Goal: Task Accomplishment & Management: Manage account settings

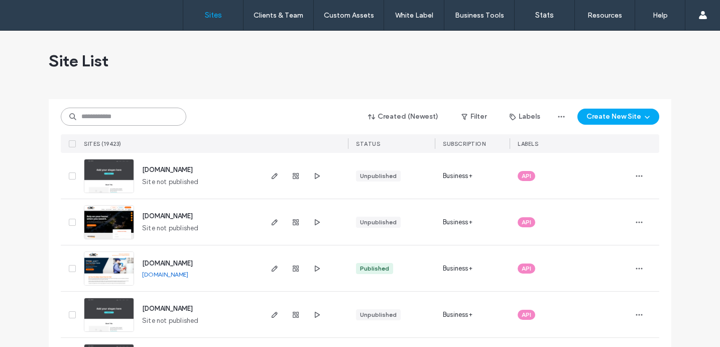
click at [165, 118] on input at bounding box center [124, 116] width 126 height 18
paste input "********"
type input "********"
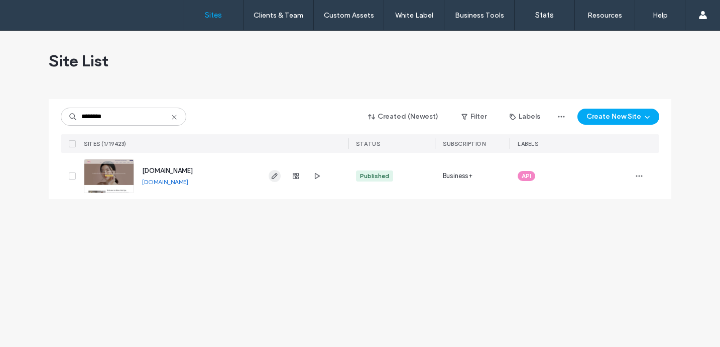
click at [275, 176] on use "button" at bounding box center [275, 176] width 6 height 6
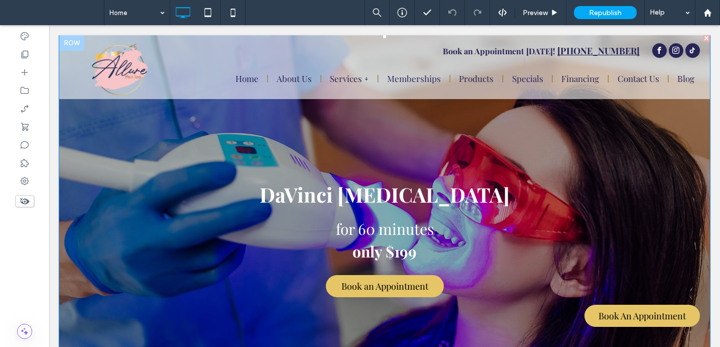
click at [246, 214] on div at bounding box center [384, 223] width 651 height 376
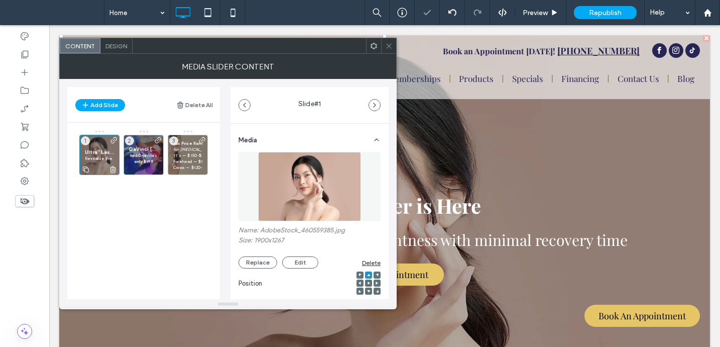
click at [98, 161] on p "Revitalize the skin & enhance its brightness with minimal recovery time" at bounding box center [99, 158] width 29 height 6
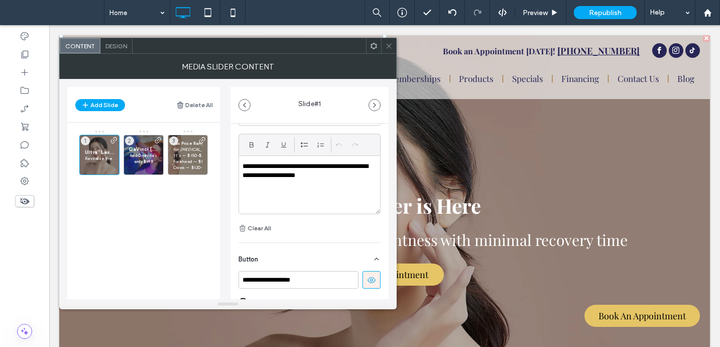
scroll to position [300, 0]
click at [327, 181] on div "**********" at bounding box center [309, 185] width 141 height 58
drag, startPoint x: 323, startPoint y: 176, endPoint x: 234, endPoint y: 168, distance: 89.8
click at [234, 168] on div "**********" at bounding box center [310, 108] width 158 height 569
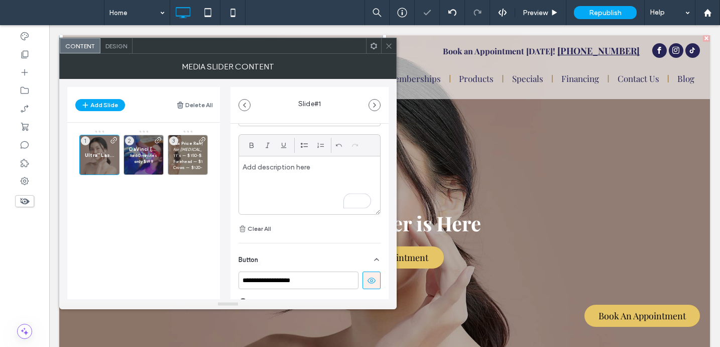
paste div
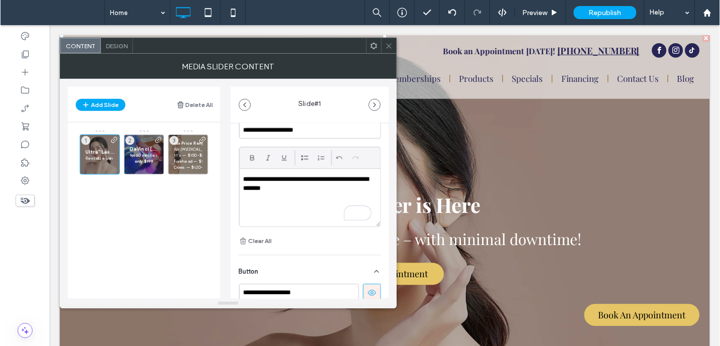
scroll to position [287, 0]
click at [303, 131] on input "**********" at bounding box center [310, 130] width 142 height 18
type input "**********"
click at [388, 45] on icon at bounding box center [389, 46] width 8 height 8
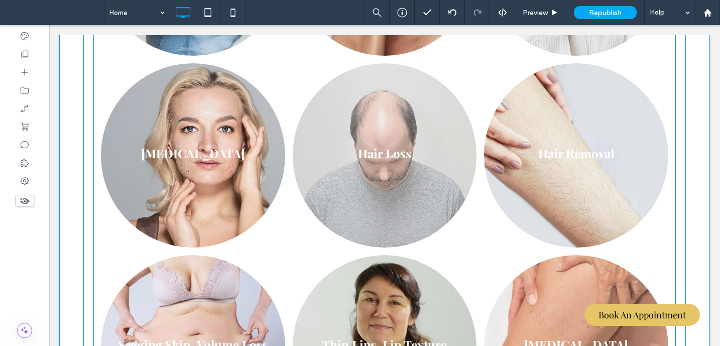
scroll to position [733, 0]
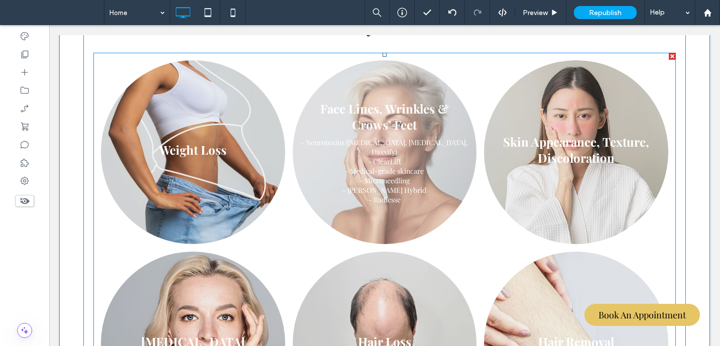
click at [389, 156] on link at bounding box center [385, 152] width 184 height 184
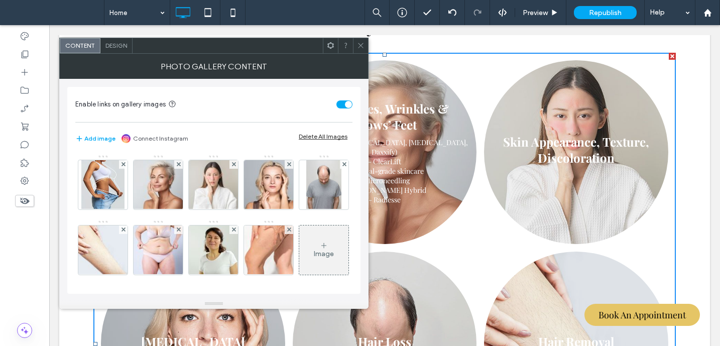
drag, startPoint x: 168, startPoint y: 182, endPoint x: 176, endPoint y: 185, distance: 7.9
click at [168, 183] on img at bounding box center [158, 184] width 74 height 49
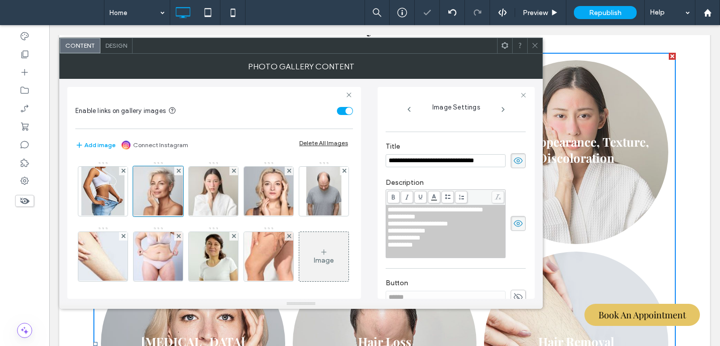
scroll to position [255, 0]
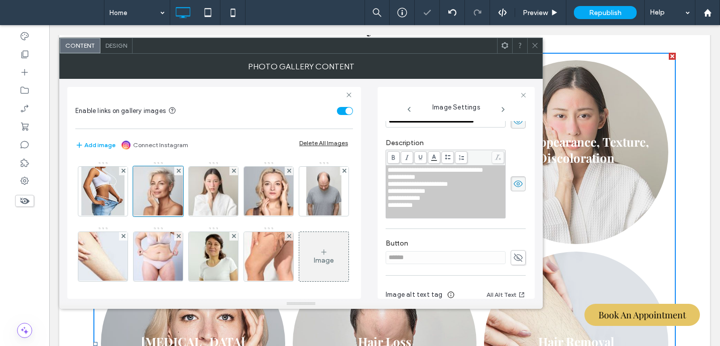
drag, startPoint x: 461, startPoint y: 220, endPoint x: 454, endPoint y: 223, distance: 7.0
click at [460, 209] on div "**********" at bounding box center [446, 205] width 117 height 7
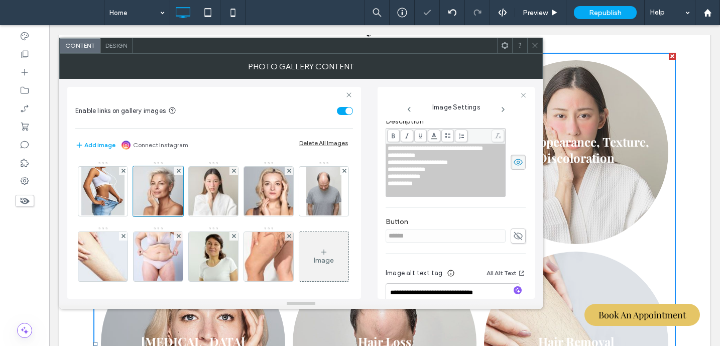
scroll to position [320, 0]
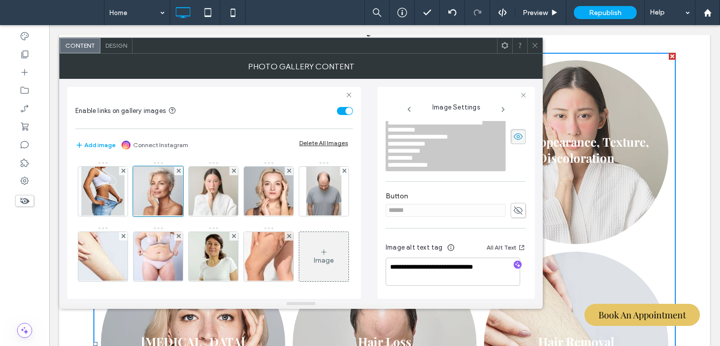
click at [397, 168] on span "**********" at bounding box center [408, 165] width 40 height 7
click at [113, 194] on img at bounding box center [102, 191] width 43 height 49
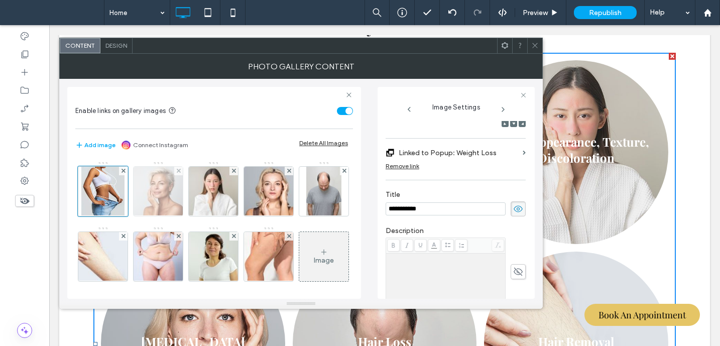
click at [171, 196] on img at bounding box center [158, 191] width 74 height 49
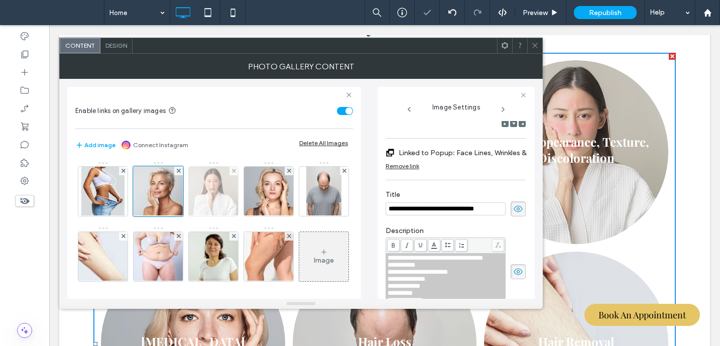
click at [220, 197] on img at bounding box center [213, 191] width 74 height 49
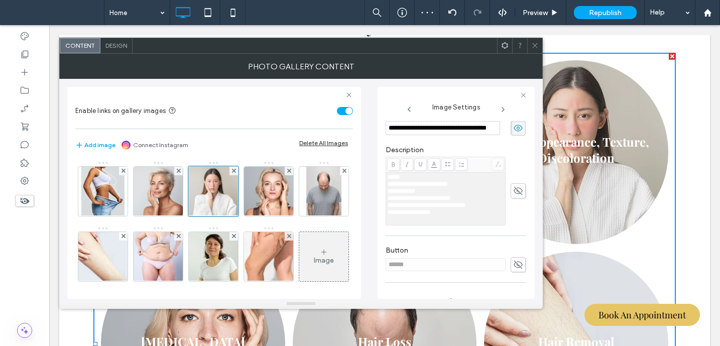
scroll to position [0, 0]
click at [514, 196] on icon at bounding box center [518, 190] width 10 height 11
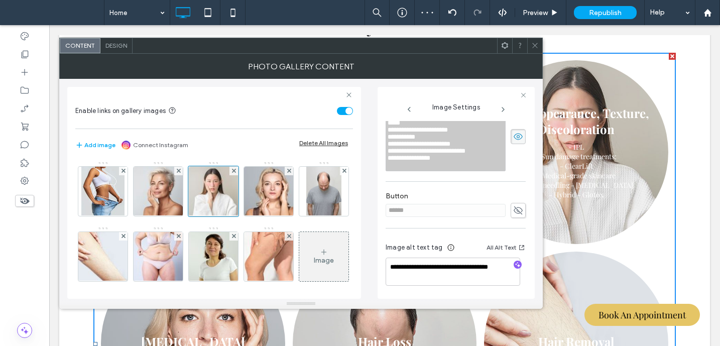
scroll to position [311, 0]
click at [413, 161] on span "**********" at bounding box center [409, 158] width 43 height 7
click at [418, 169] on div "********" at bounding box center [446, 165] width 117 height 7
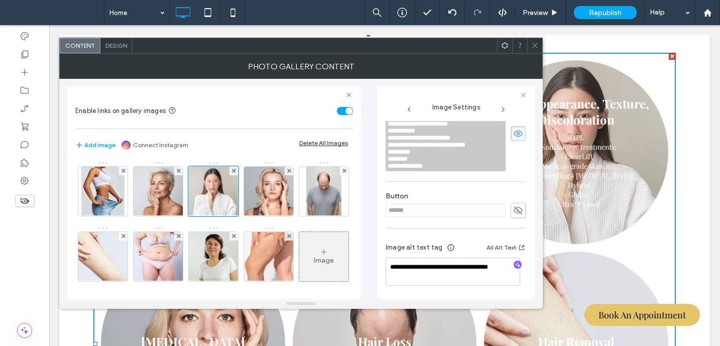
click at [438, 148] on span "**********" at bounding box center [427, 145] width 78 height 7
click at [436, 148] on span "**********" at bounding box center [427, 145] width 78 height 7
click at [388, 155] on span "********" at bounding box center [399, 152] width 23 height 7
click at [388, 162] on span "********" at bounding box center [398, 159] width 20 height 7
click at [449, 163] on div "********" at bounding box center [446, 159] width 117 height 7
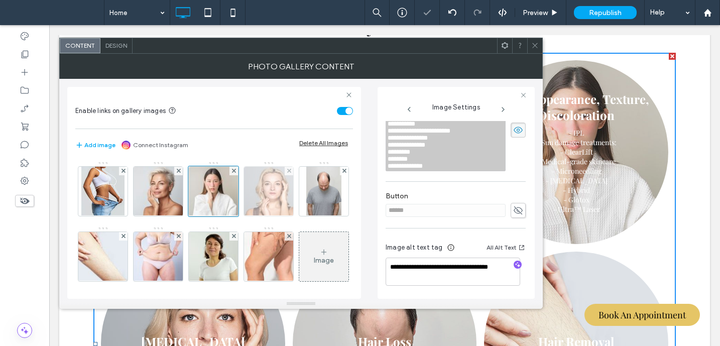
click at [277, 193] on img at bounding box center [269, 191] width 74 height 49
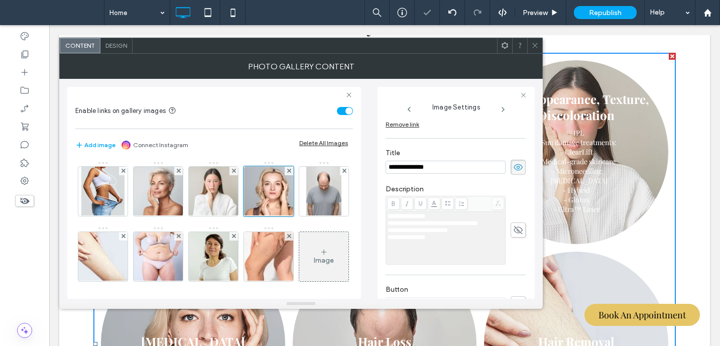
scroll to position [216, 0]
click at [514, 224] on icon at bounding box center [518, 222] width 10 height 11
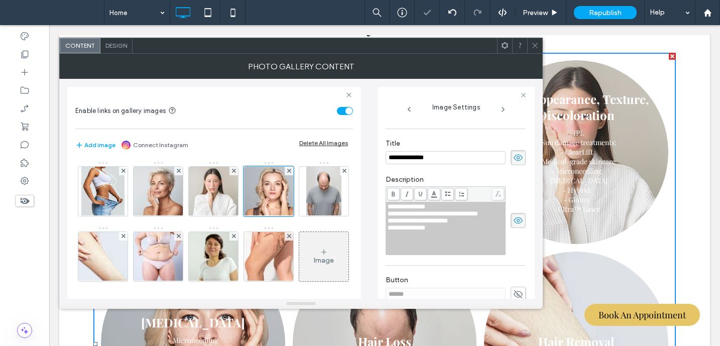
scroll to position [218, 0]
click at [449, 232] on div "**********" at bounding box center [446, 228] width 117 height 7
click at [306, 216] on img at bounding box center [324, 191] width 36 height 49
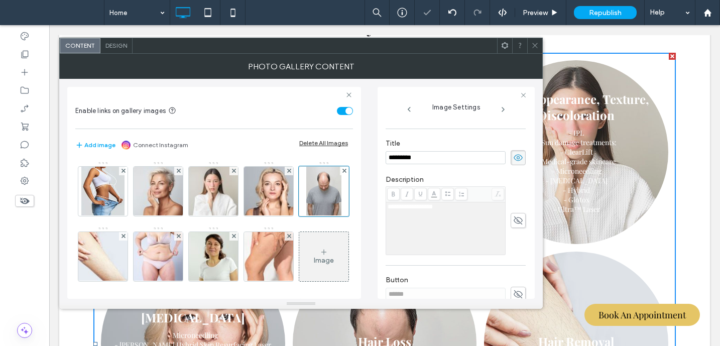
click at [517, 220] on icon at bounding box center [518, 220] width 10 height 11
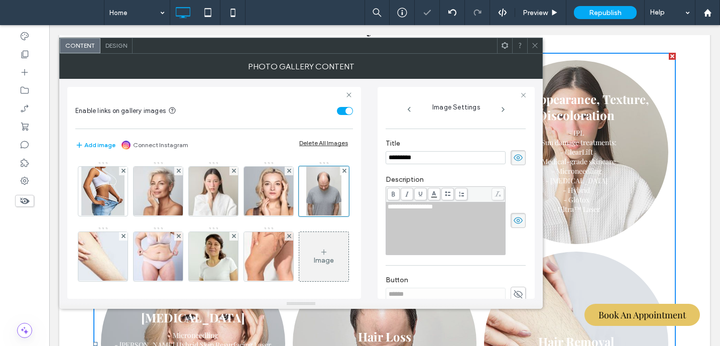
click at [453, 210] on div "**********" at bounding box center [446, 206] width 117 height 7
drag, startPoint x: 154, startPoint y: 254, endPoint x: 283, endPoint y: 259, distance: 129.7
click at [140, 254] on img at bounding box center [103, 256] width 74 height 49
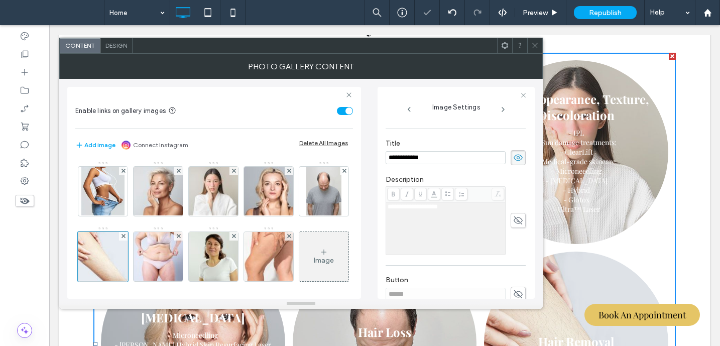
click at [515, 224] on icon at bounding box center [518, 220] width 10 height 11
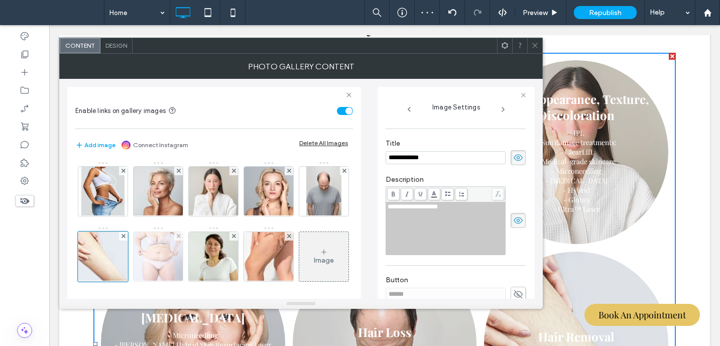
click at [195, 256] on img at bounding box center [158, 256] width 74 height 49
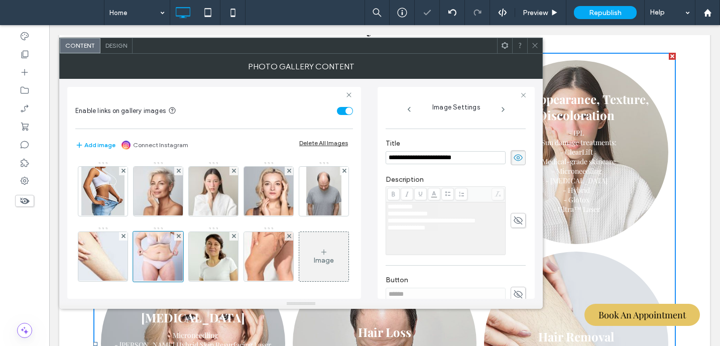
click at [514, 223] on use at bounding box center [518, 220] width 9 height 8
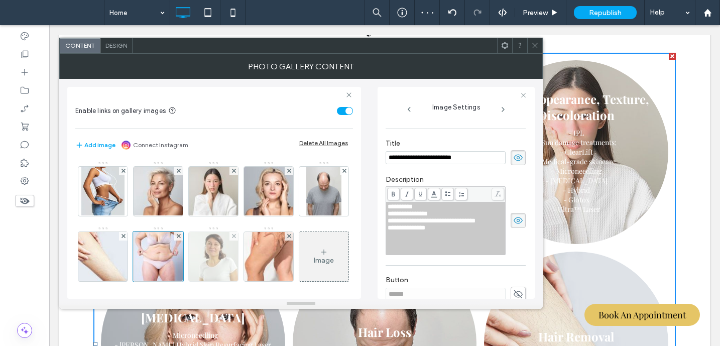
drag, startPoint x: 261, startPoint y: 247, endPoint x: 271, endPoint y: 246, distance: 10.6
click at [251, 248] on img at bounding box center [213, 256] width 74 height 49
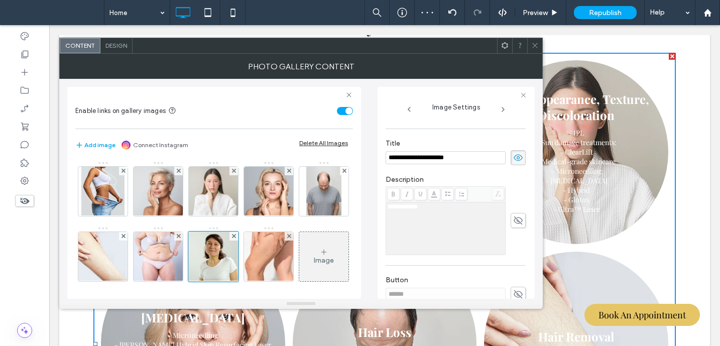
click at [513, 220] on icon at bounding box center [518, 220] width 10 height 11
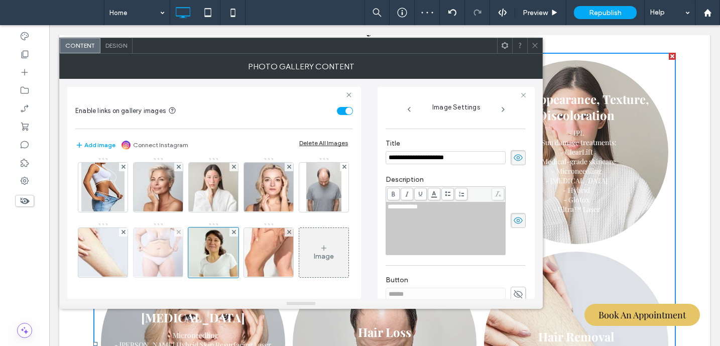
scroll to position [69, 0]
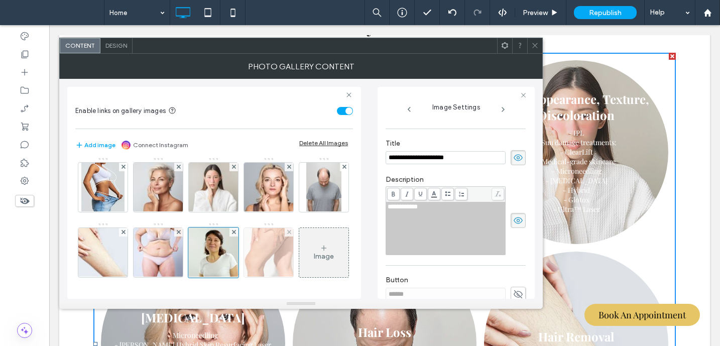
click at [232, 245] on img at bounding box center [269, 252] width 74 height 49
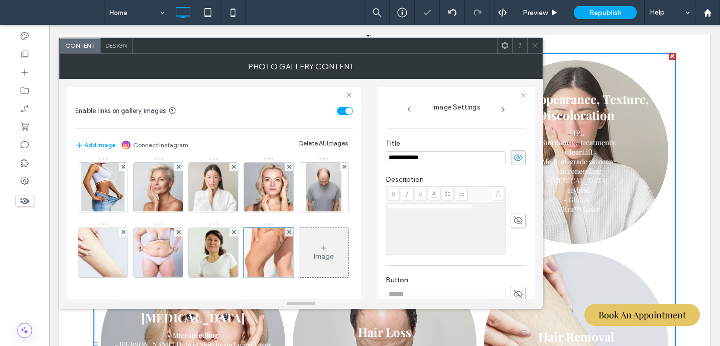
click at [513, 217] on icon at bounding box center [518, 220] width 10 height 11
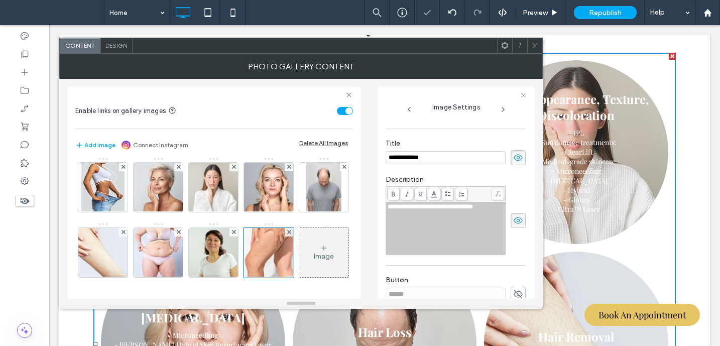
drag, startPoint x: 535, startPoint y: 44, endPoint x: 509, endPoint y: 78, distance: 43.4
click at [535, 44] on icon at bounding box center [535, 46] width 8 height 8
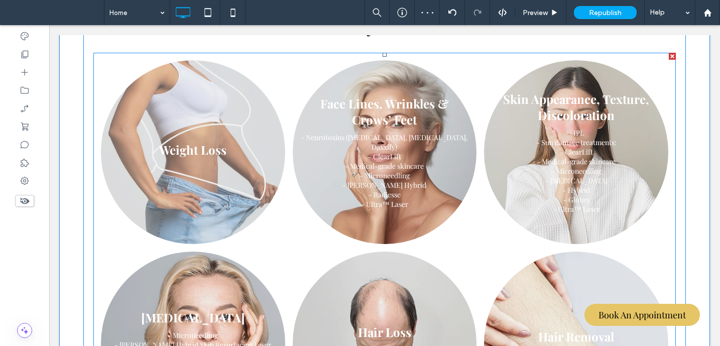
click at [161, 143] on link at bounding box center [193, 152] width 184 height 184
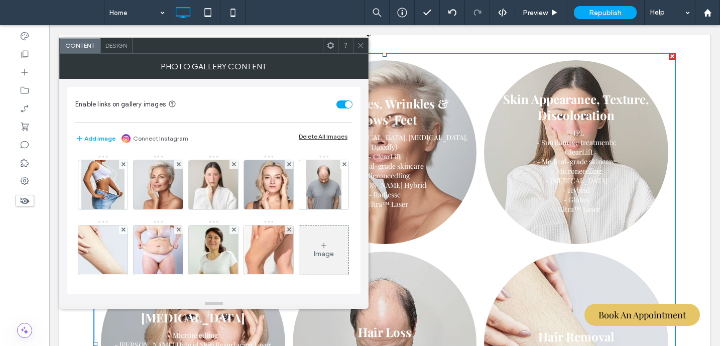
drag, startPoint x: 108, startPoint y: 192, endPoint x: 249, endPoint y: 191, distance: 140.1
click at [108, 192] on img at bounding box center [102, 184] width 43 height 49
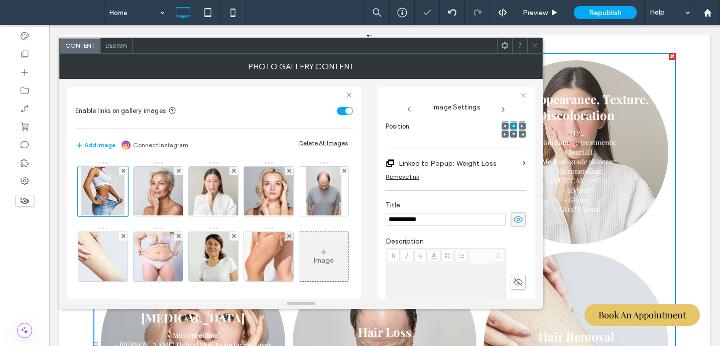
scroll to position [0, 0]
click at [513, 281] on icon at bounding box center [518, 282] width 10 height 11
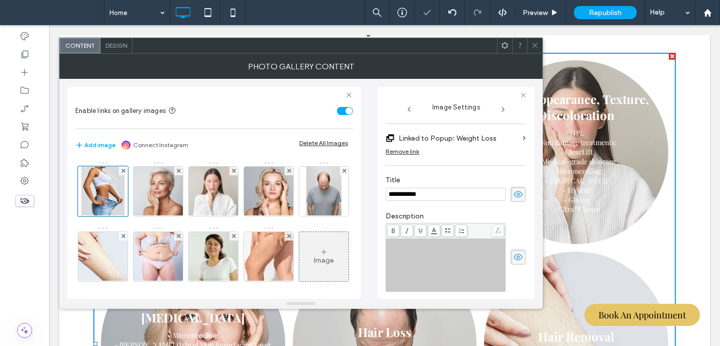
scroll to position [225, 0]
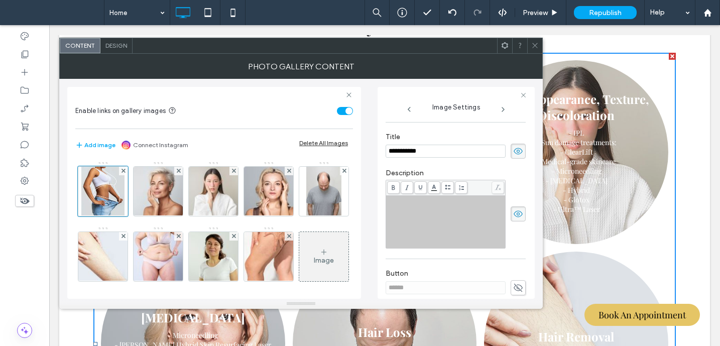
drag, startPoint x: 402, startPoint y: 216, endPoint x: 399, endPoint y: 209, distance: 7.2
click at [402, 216] on div "Rich Text Editor" at bounding box center [446, 222] width 117 height 50
click at [533, 44] on icon at bounding box center [535, 46] width 8 height 8
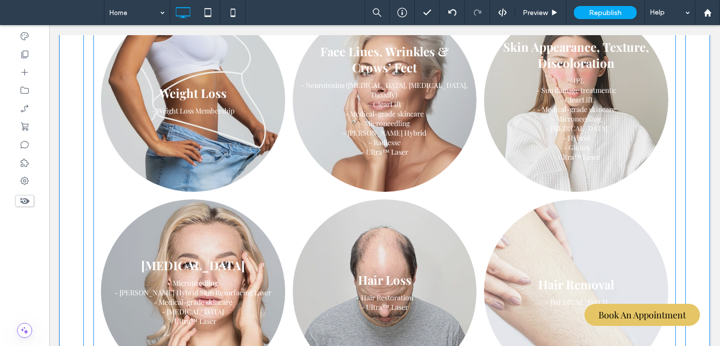
scroll to position [674, 0]
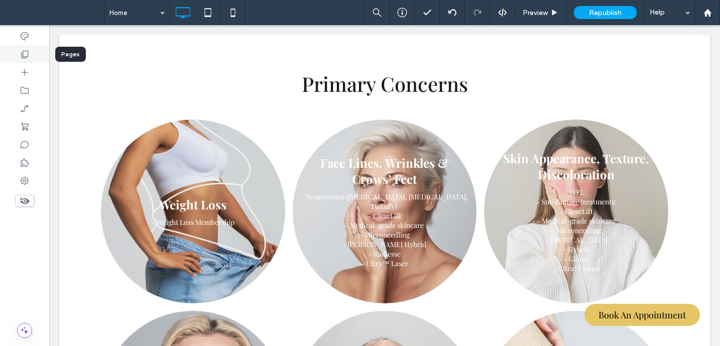
click at [32, 51] on div at bounding box center [24, 54] width 49 height 18
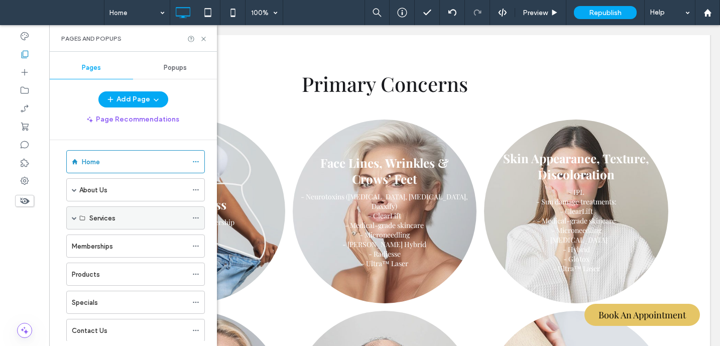
scroll to position [17, 0]
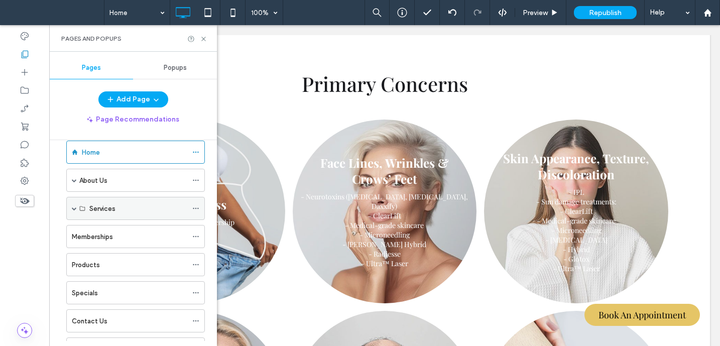
drag, startPoint x: 72, startPoint y: 207, endPoint x: 101, endPoint y: 212, distance: 29.1
click at [72, 207] on span at bounding box center [74, 208] width 5 height 5
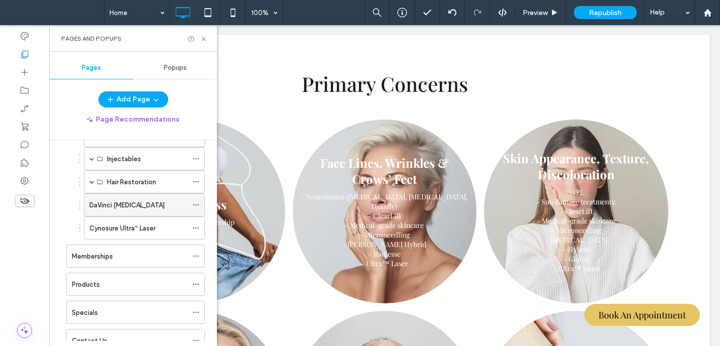
scroll to position [133, 0]
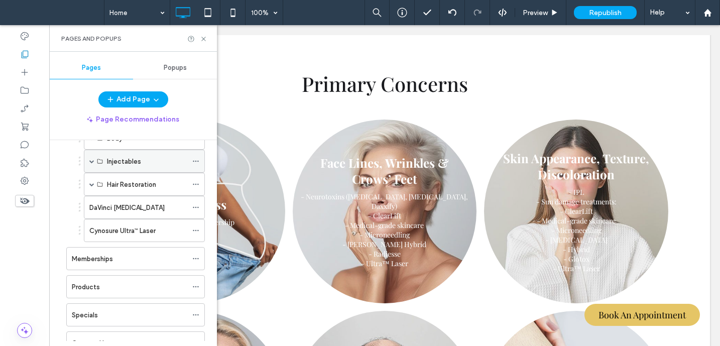
click at [91, 157] on span at bounding box center [91, 161] width 5 height 22
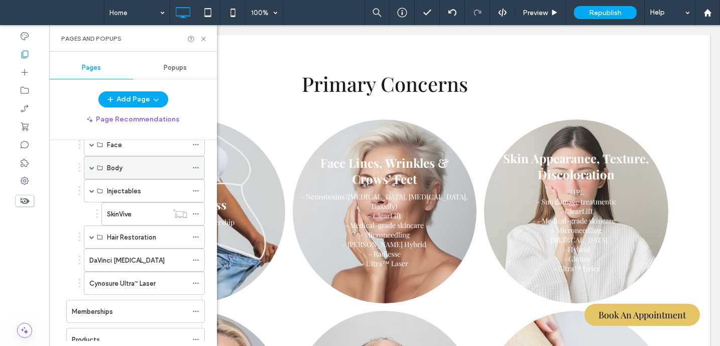
scroll to position [92, 0]
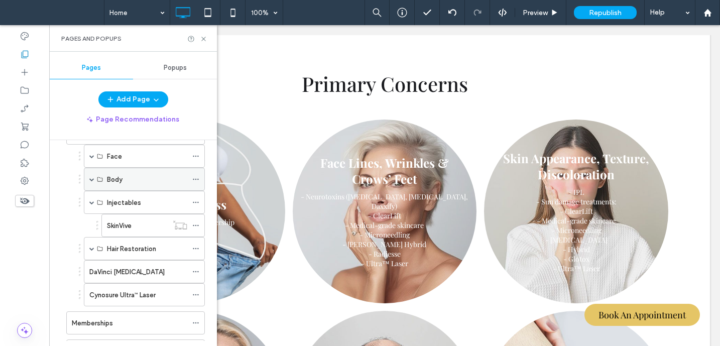
click at [91, 177] on span at bounding box center [91, 179] width 5 height 5
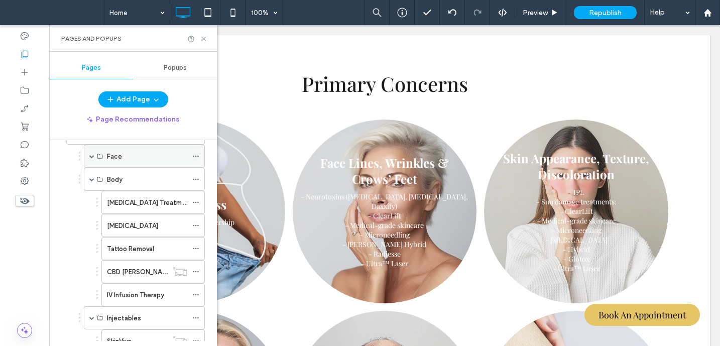
click at [94, 154] on span at bounding box center [91, 156] width 5 height 5
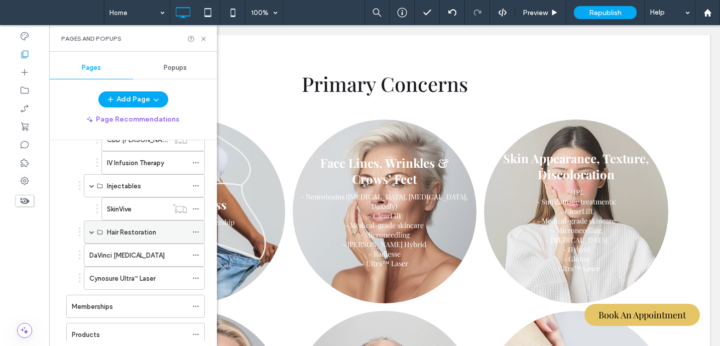
scroll to position [617, 0]
click at [152, 272] on label "Cynosure Ultra™ Laser" at bounding box center [122, 278] width 66 height 18
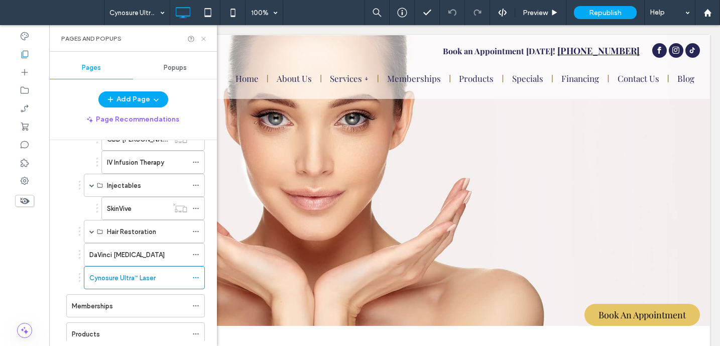
click at [203, 38] on icon at bounding box center [204, 39] width 8 height 8
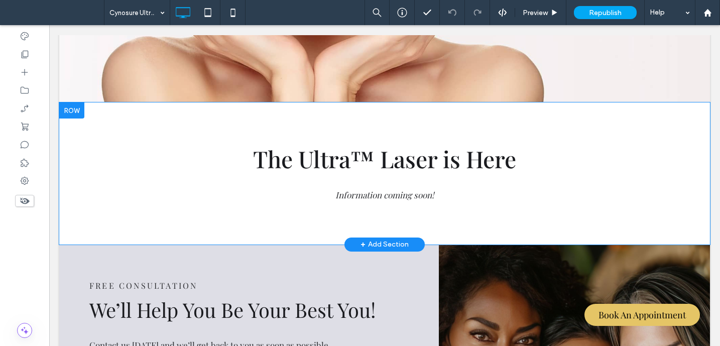
scroll to position [235, 0]
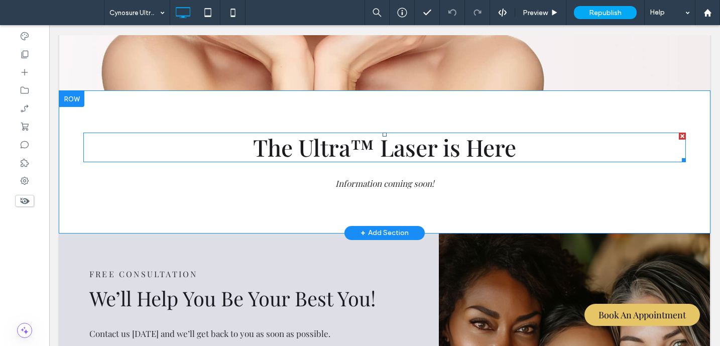
click at [468, 148] on span "The Ultra™ Laser is Here" at bounding box center [384, 147] width 263 height 31
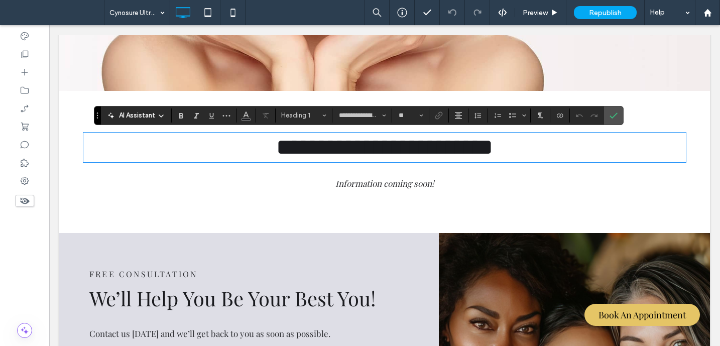
click at [518, 146] on h1 "**********" at bounding box center [384, 148] width 603 height 28
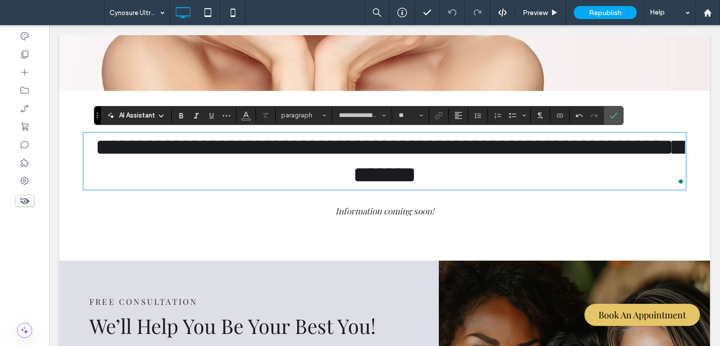
scroll to position [1, 0]
type input "**"
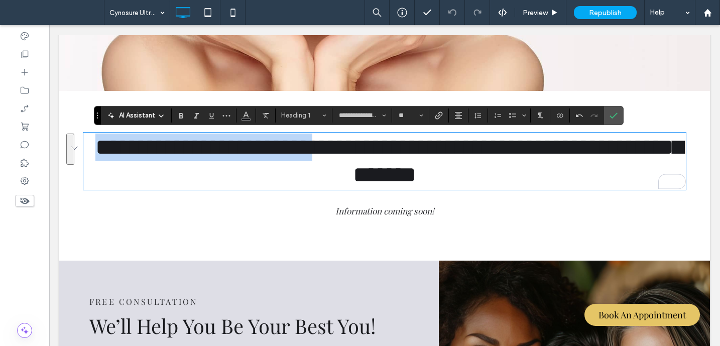
drag, startPoint x: 401, startPoint y: 146, endPoint x: 67, endPoint y: 159, distance: 334.7
click at [67, 159] on div "**********" at bounding box center [384, 176] width 651 height 170
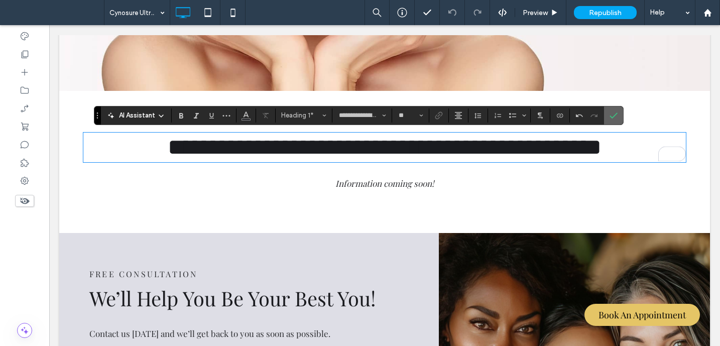
click at [620, 115] on label "Confirm" at bounding box center [613, 115] width 15 height 18
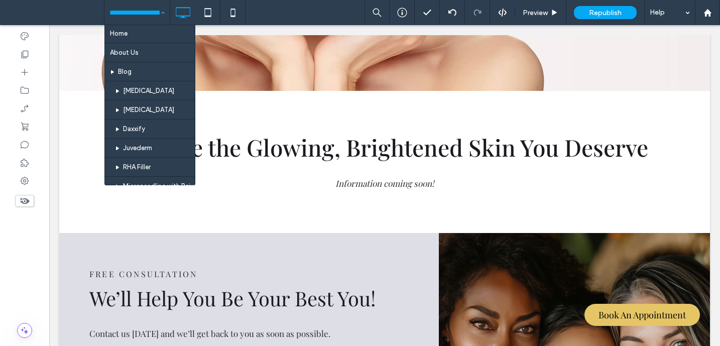
scroll to position [1, 0]
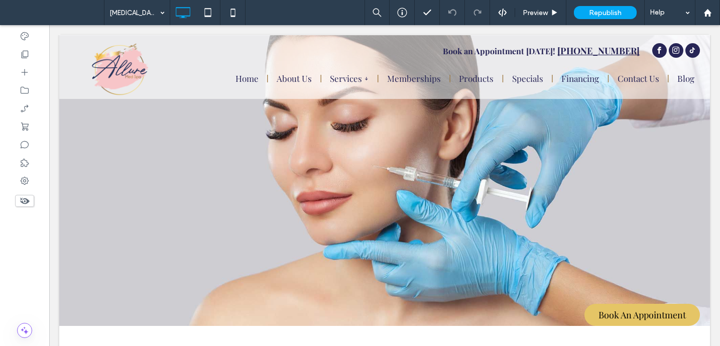
click at [123, 10] on input at bounding box center [134, 12] width 50 height 25
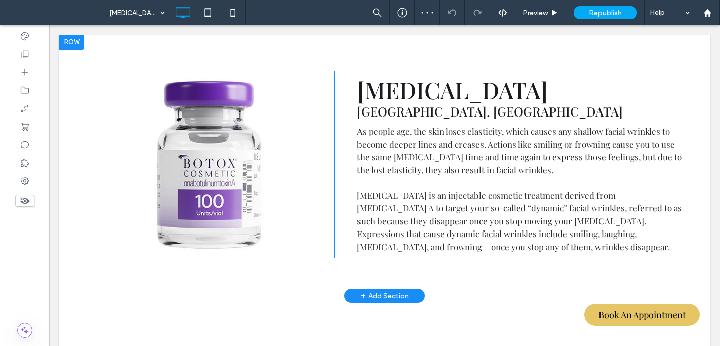
scroll to position [153, 0]
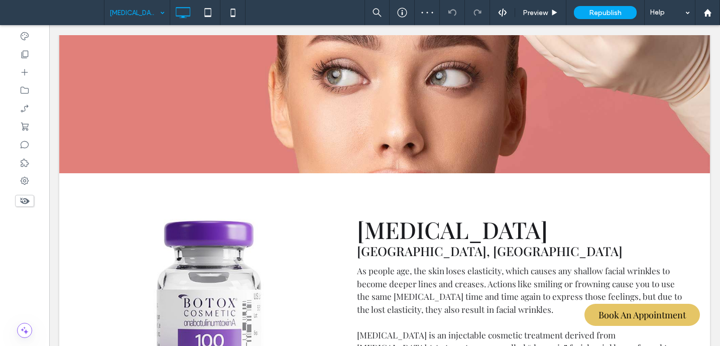
click at [138, 8] on input at bounding box center [134, 12] width 50 height 25
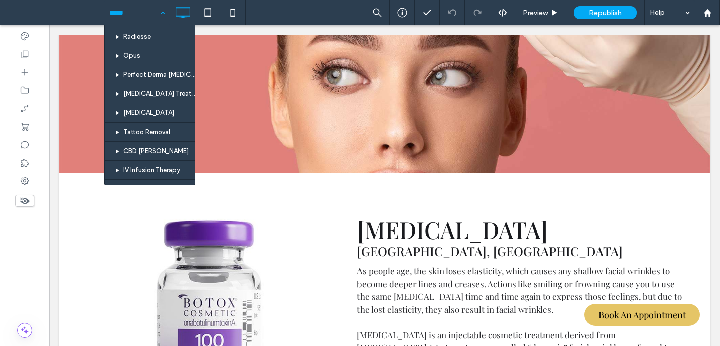
scroll to position [349, 0]
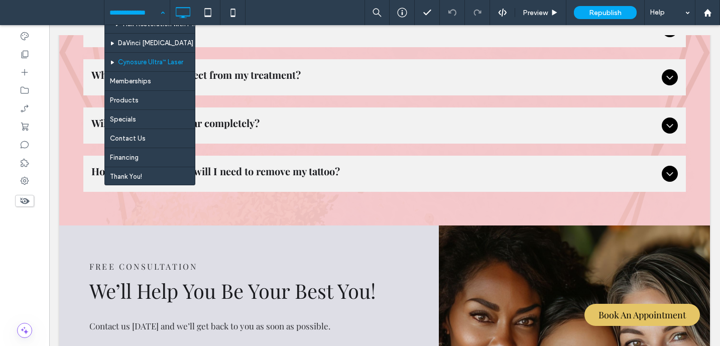
scroll to position [516, 0]
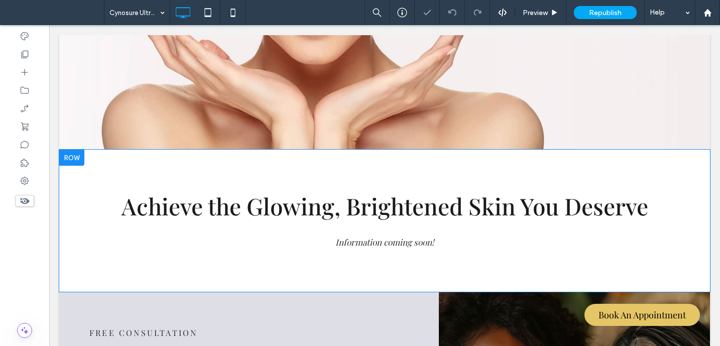
scroll to position [177, 0]
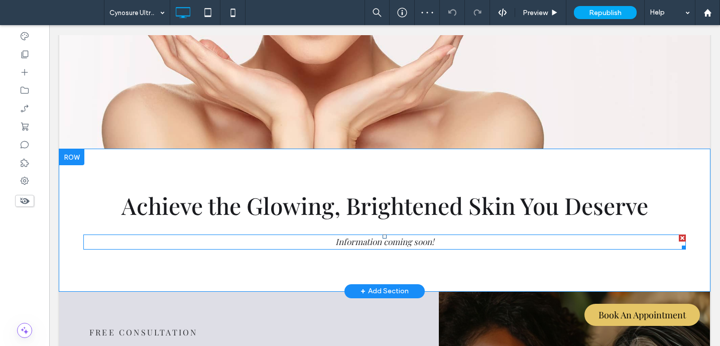
click at [377, 244] on span "Information coming soon!" at bounding box center [385, 241] width 98 height 11
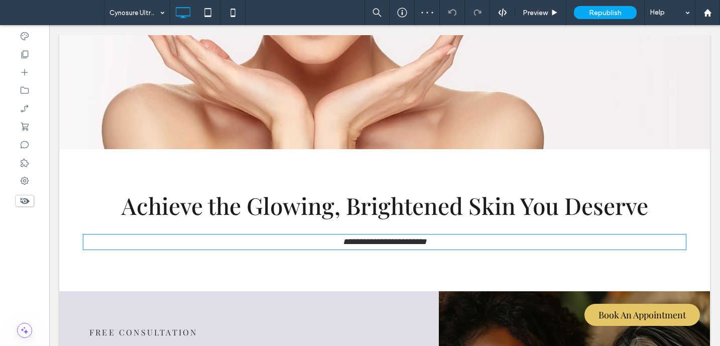
type input "**********"
type input "**"
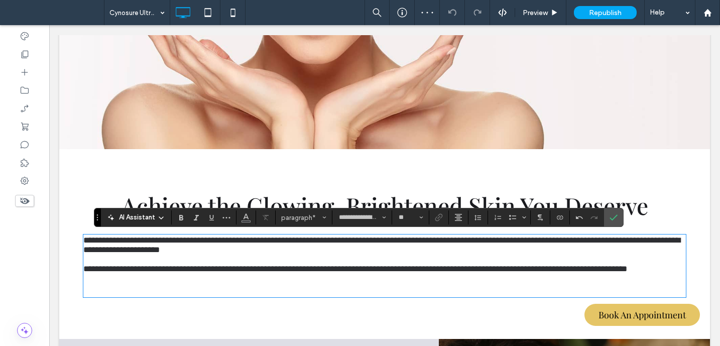
scroll to position [0, 0]
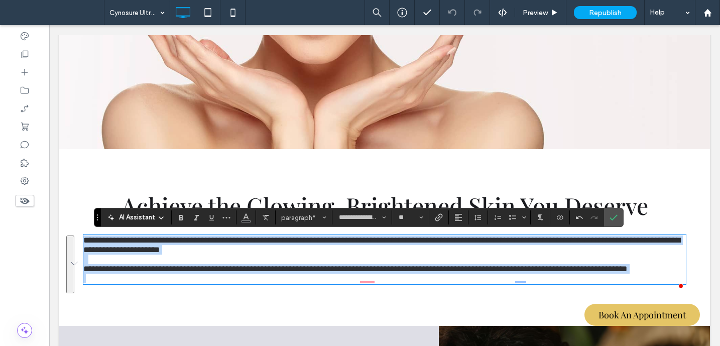
drag, startPoint x: 80, startPoint y: 242, endPoint x: 461, endPoint y: 284, distance: 383.5
click at [461, 283] on div "**********" at bounding box center [384, 260] width 603 height 48
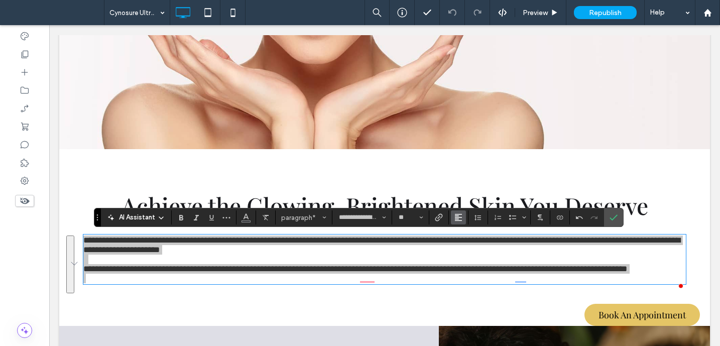
click at [458, 219] on use "Alignment" at bounding box center [458, 217] width 7 height 7
click at [467, 169] on use "ui.textEditor.alignment.center" at bounding box center [466, 172] width 7 height 7
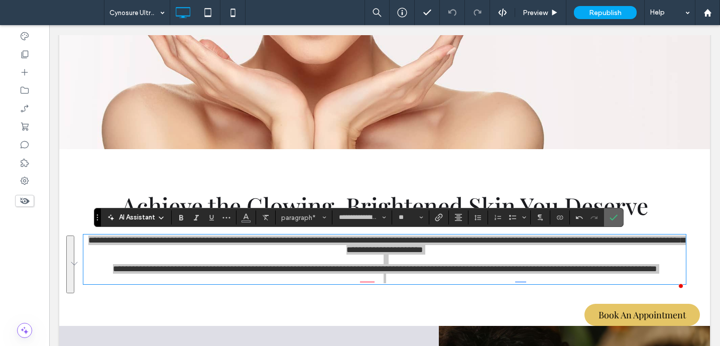
click at [613, 215] on icon "Confirm" at bounding box center [614, 217] width 8 height 8
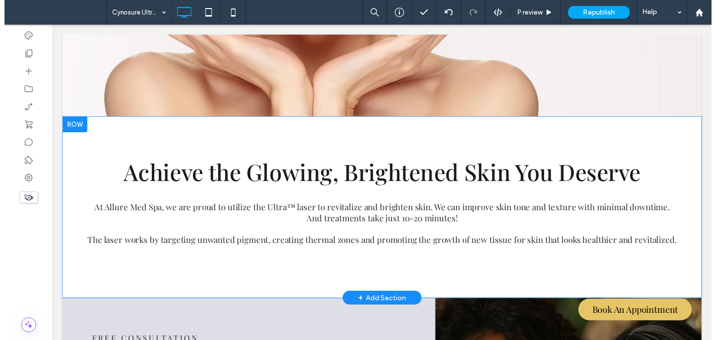
scroll to position [207, 0]
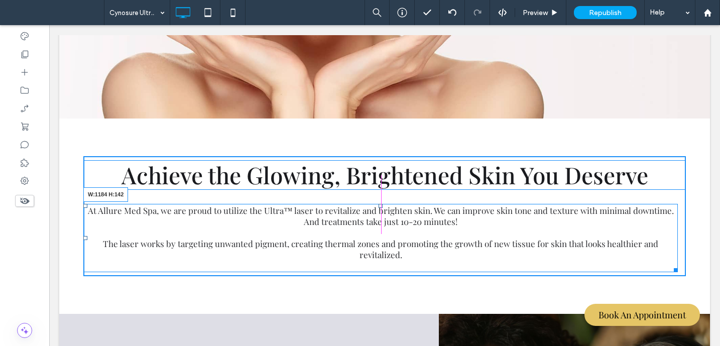
drag, startPoint x: 679, startPoint y: 260, endPoint x: 723, endPoint y: 284, distance: 50.6
click at [675, 260] on div "At Allure Med Spa, we are proud to utilize the Ultra™ laser to revitalize and b…" at bounding box center [380, 238] width 595 height 68
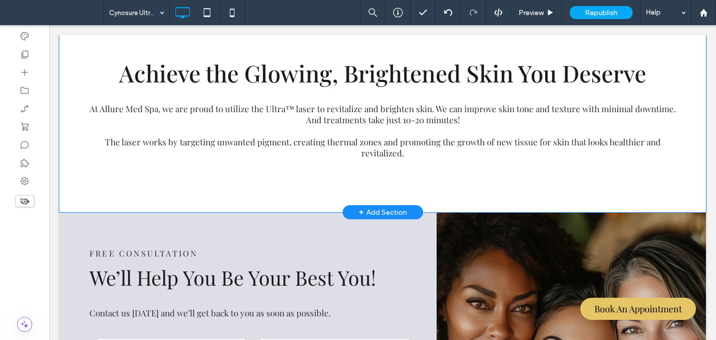
scroll to position [307, 0]
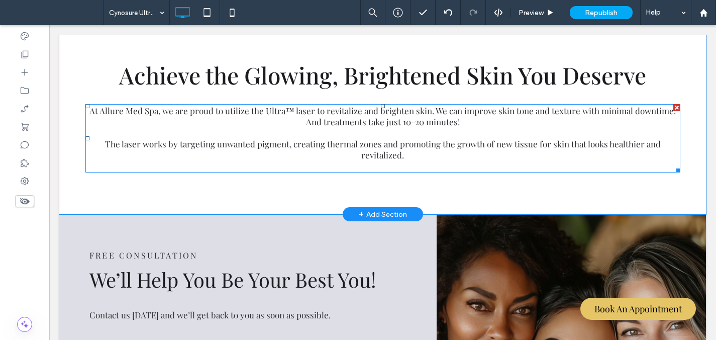
click at [313, 154] on p "The laser works by targeting unwanted pigment, creating thermal zones and promo…" at bounding box center [382, 149] width 595 height 22
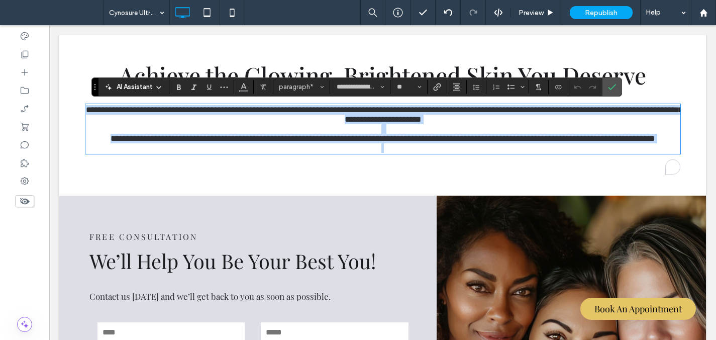
click at [413, 153] on p "To enrich screen reader interactions, please activate Accessibility in Grammarl…" at bounding box center [382, 148] width 595 height 10
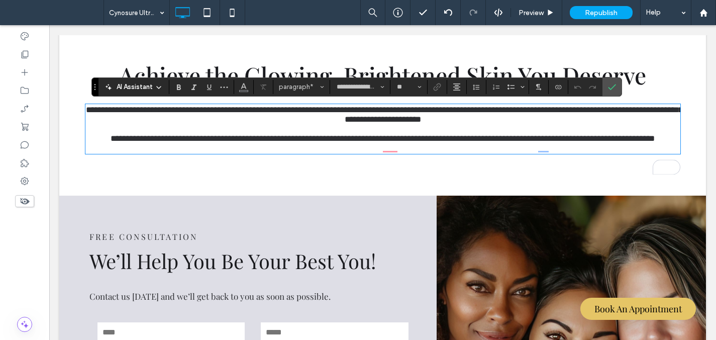
paste div
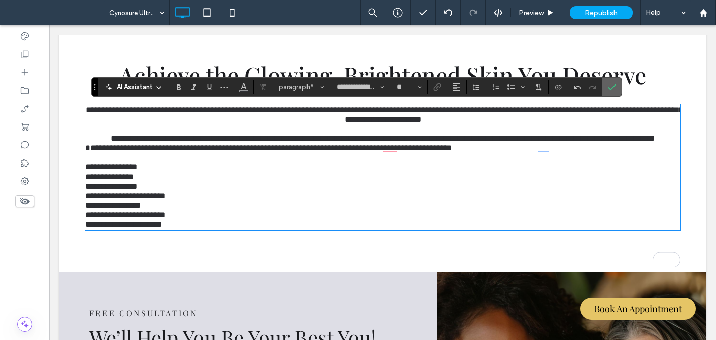
click at [611, 87] on icon "Confirm" at bounding box center [612, 87] width 8 height 8
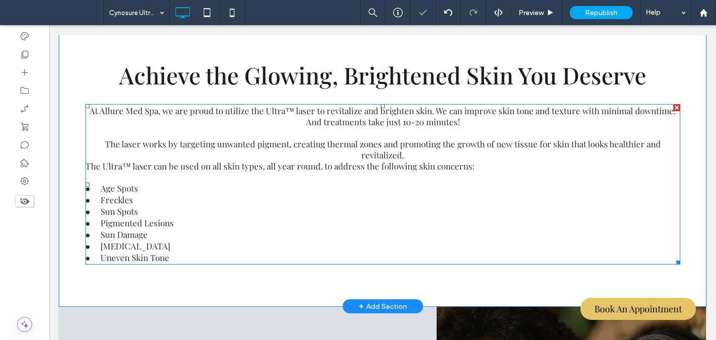
click at [144, 189] on p "● Age Spots" at bounding box center [382, 188] width 595 height 12
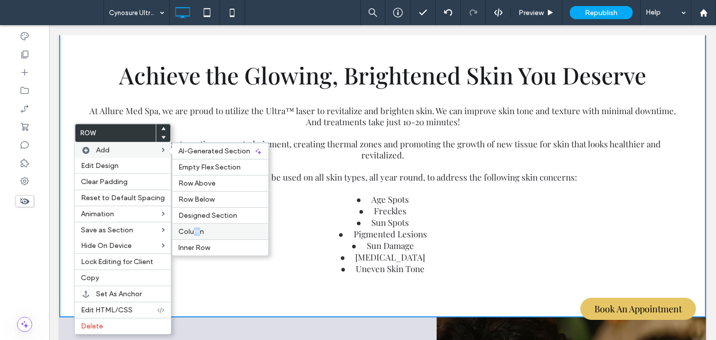
drag, startPoint x: 193, startPoint y: 231, endPoint x: 144, endPoint y: 206, distance: 55.3
click at [193, 231] on span "Column" at bounding box center [191, 231] width 26 height 9
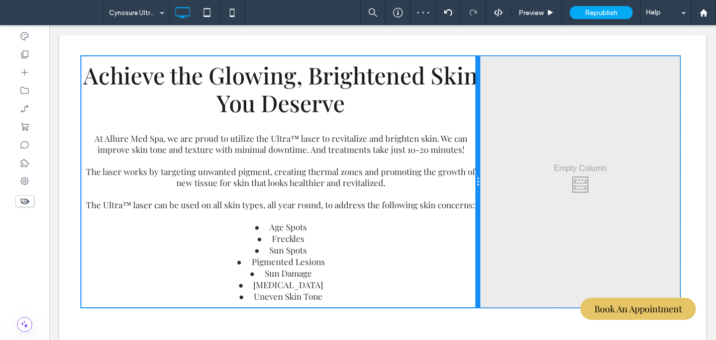
drag, startPoint x: 381, startPoint y: 140, endPoint x: 546, endPoint y: 173, distance: 168.5
click at [491, 144] on div "Achieve the Glowing, Brightened Skin You Deserve At Allure Med Spa, we are prou…" at bounding box center [382, 181] width 603 height 251
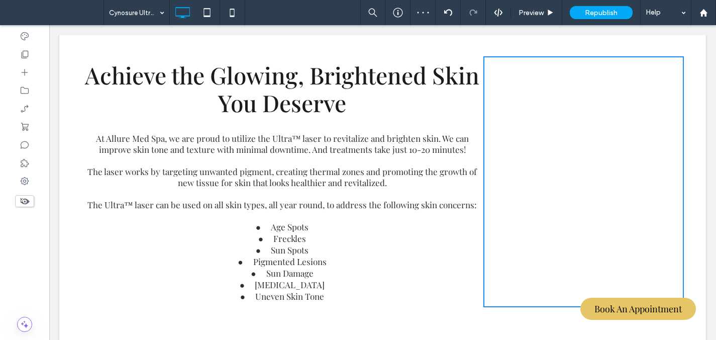
drag, startPoint x: 547, startPoint y: 174, endPoint x: 498, endPoint y: 150, distance: 55.0
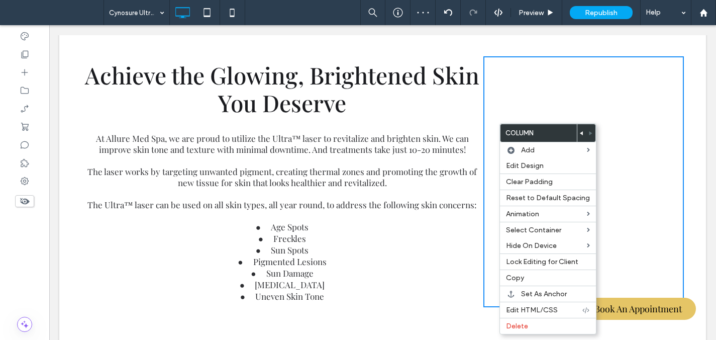
click at [580, 133] on use at bounding box center [581, 133] width 3 height 4
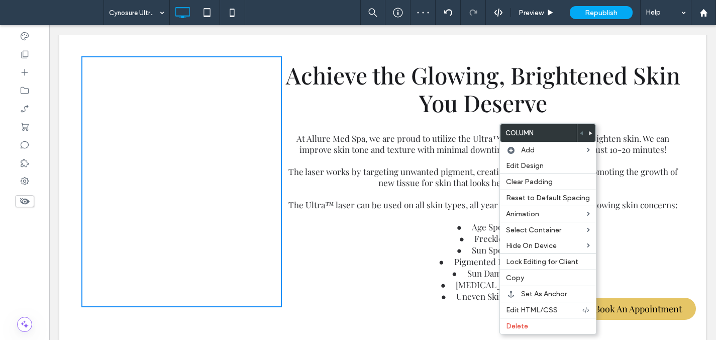
drag, startPoint x: 186, startPoint y: 110, endPoint x: 202, endPoint y: 152, distance: 45.3
click at [185, 110] on div "Click To Paste Click To Paste" at bounding box center [181, 181] width 201 height 251
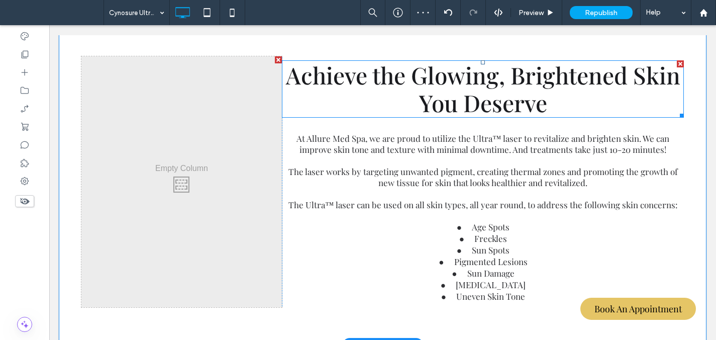
click at [372, 92] on h1 "Achieve the Glowing, Brightened Skin You Deserve" at bounding box center [483, 88] width 402 height 55
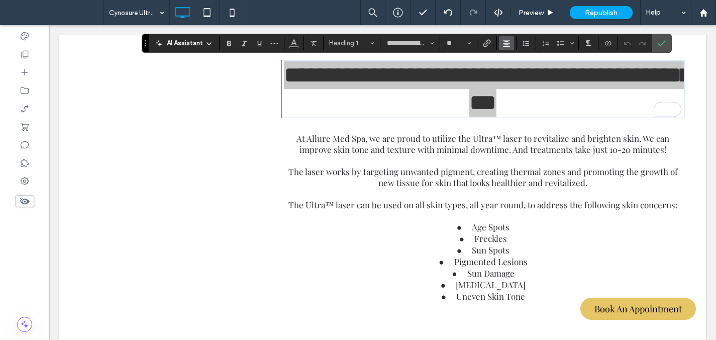
click at [510, 46] on button "Alignment" at bounding box center [506, 43] width 15 height 14
click at [518, 60] on div "ui.textEditor.alignment.left" at bounding box center [516, 59] width 13 height 8
click at [663, 44] on icon "Confirm" at bounding box center [661, 43] width 8 height 8
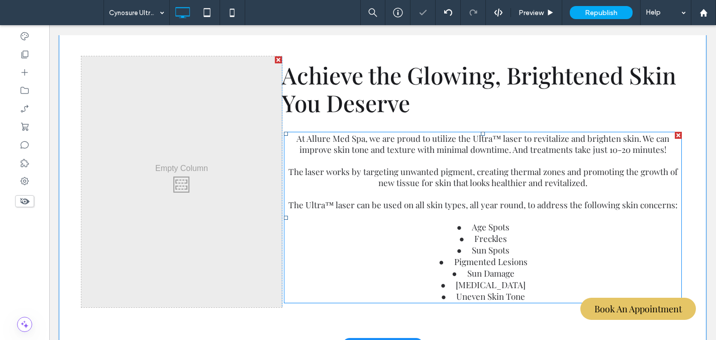
click at [497, 153] on span "At Allure Med Spa, we are proud to utilize the Ultra™ laser to revitalize and b…" at bounding box center [482, 144] width 373 height 22
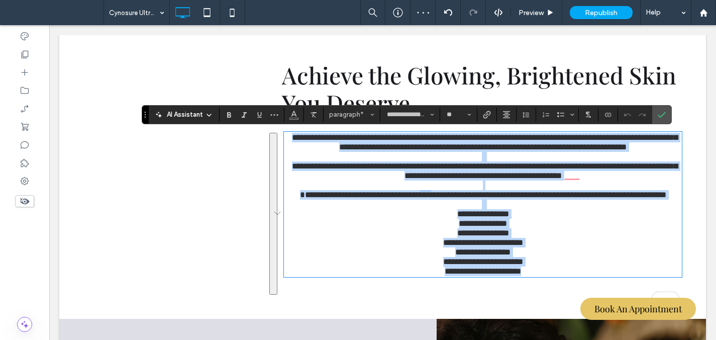
drag, startPoint x: 294, startPoint y: 139, endPoint x: 559, endPoint y: 306, distance: 313.4
click at [559, 277] on div "**********" at bounding box center [483, 204] width 398 height 145
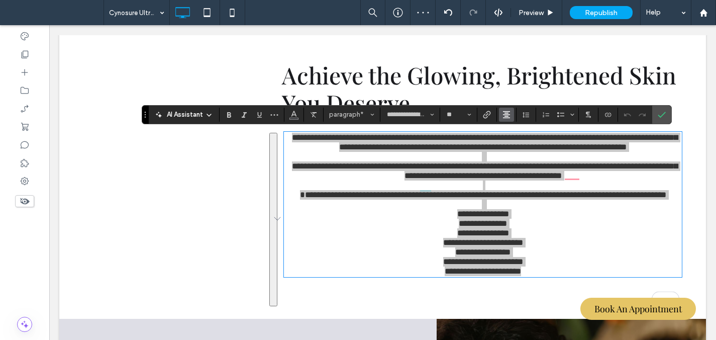
click at [511, 113] on button "Alignment" at bounding box center [506, 114] width 15 height 14
click at [510, 131] on icon "ui.textEditor.alignment.left" at bounding box center [514, 131] width 8 height 8
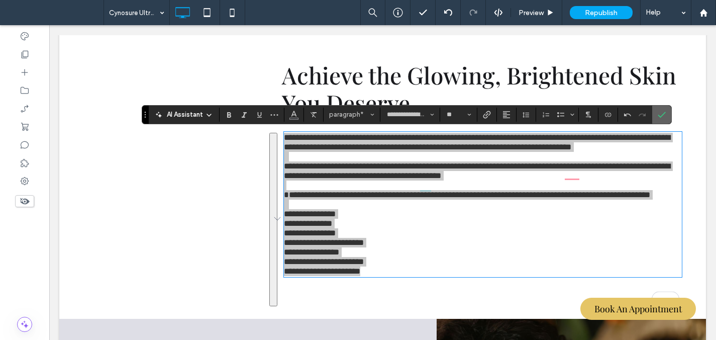
click at [664, 113] on icon "Confirm" at bounding box center [661, 114] width 8 height 8
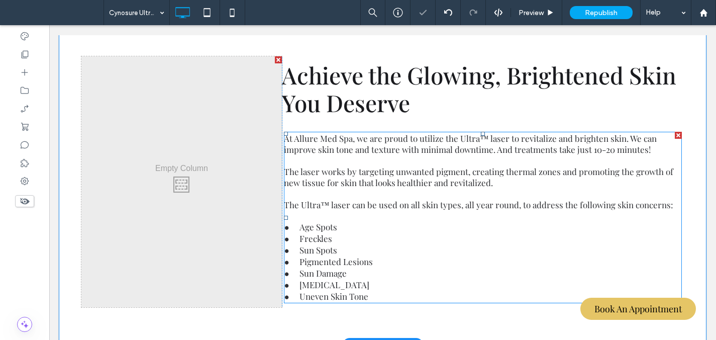
click at [311, 210] on span "The Ultra™ laser can be used on all skin types, all year round, to address the …" at bounding box center [478, 204] width 389 height 11
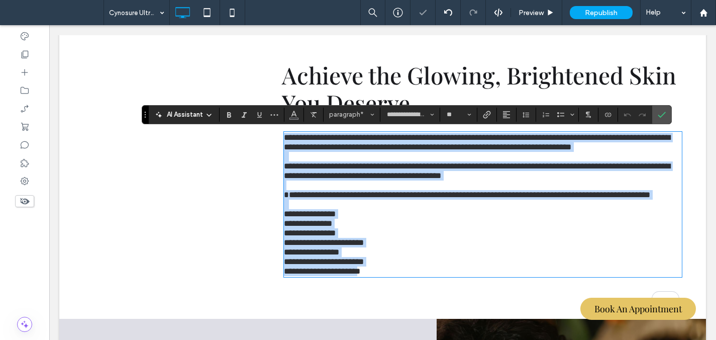
click at [284, 199] on span "**********" at bounding box center [467, 194] width 366 height 9
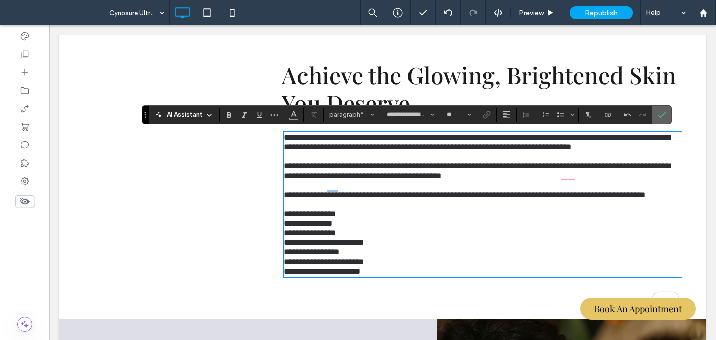
click at [663, 113] on use "Confirm" at bounding box center [661, 115] width 8 height 6
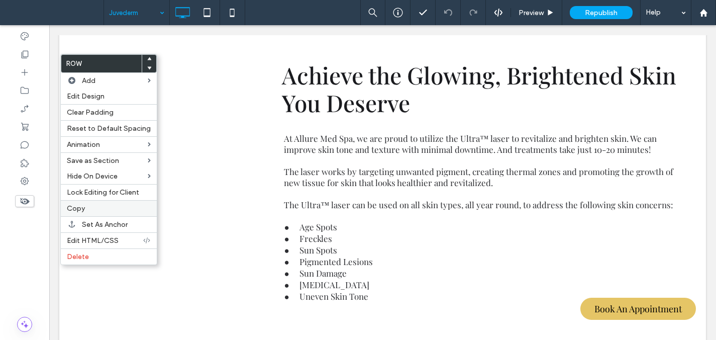
click at [115, 209] on label "Copy" at bounding box center [109, 208] width 84 height 9
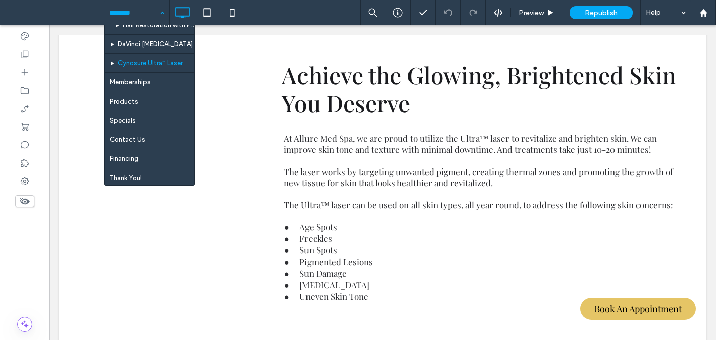
scroll to position [495, 0]
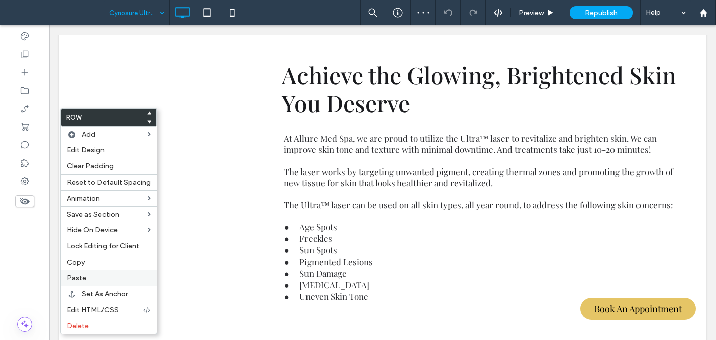
click at [97, 275] on label "Paste" at bounding box center [109, 277] width 84 height 9
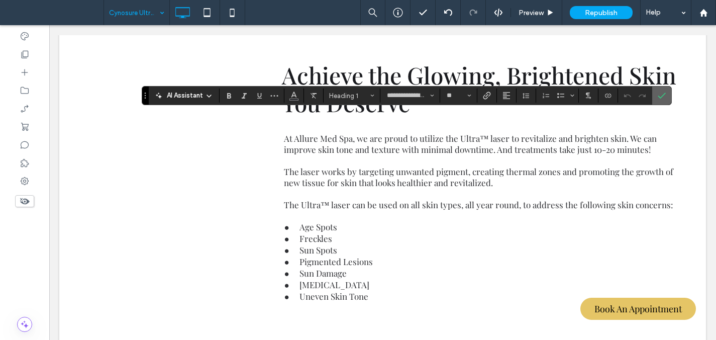
click at [655, 95] on label "Confirm" at bounding box center [661, 95] width 15 height 18
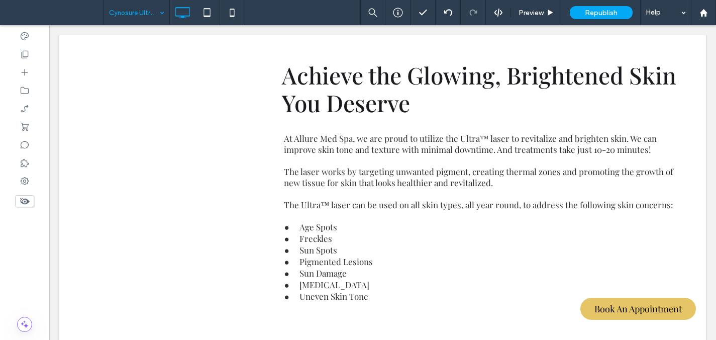
type input "**********"
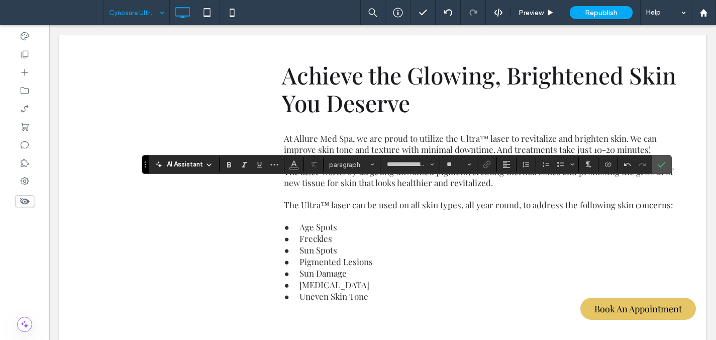
type input "**"
click at [661, 164] on icon "Confirm" at bounding box center [661, 164] width 8 height 8
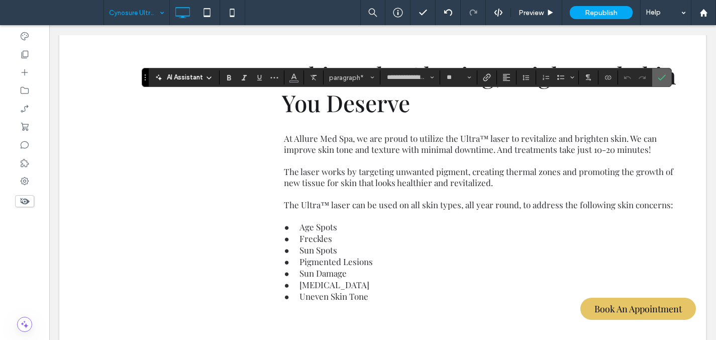
click at [662, 80] on icon "Confirm" at bounding box center [661, 77] width 8 height 8
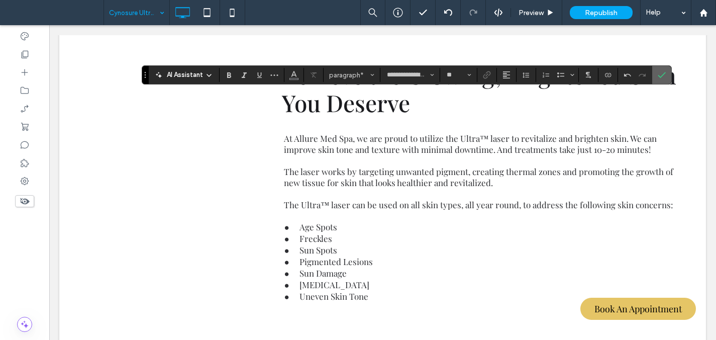
click at [661, 76] on use "Confirm" at bounding box center [661, 75] width 8 height 6
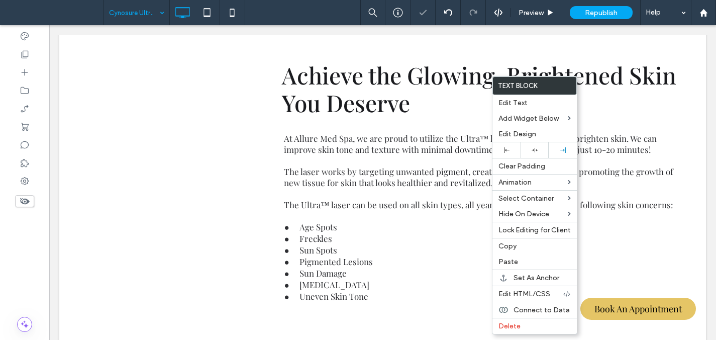
drag, startPoint x: 508, startPoint y: 150, endPoint x: 467, endPoint y: 152, distance: 41.8
click at [508, 150] on icon at bounding box center [507, 150] width 6 height 6
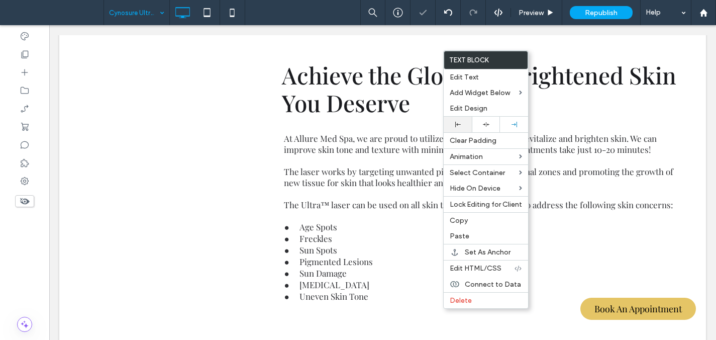
click at [460, 120] on div at bounding box center [457, 125] width 28 height 16
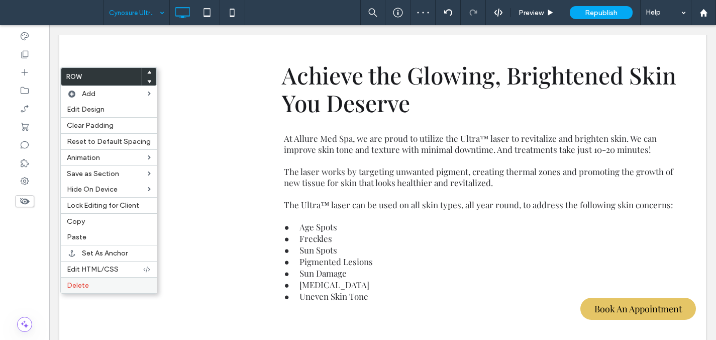
click at [109, 284] on label "Delete" at bounding box center [109, 285] width 84 height 9
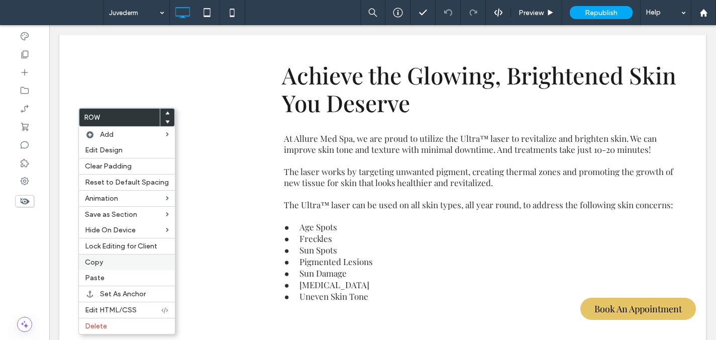
click at [111, 265] on label "Copy" at bounding box center [127, 262] width 84 height 9
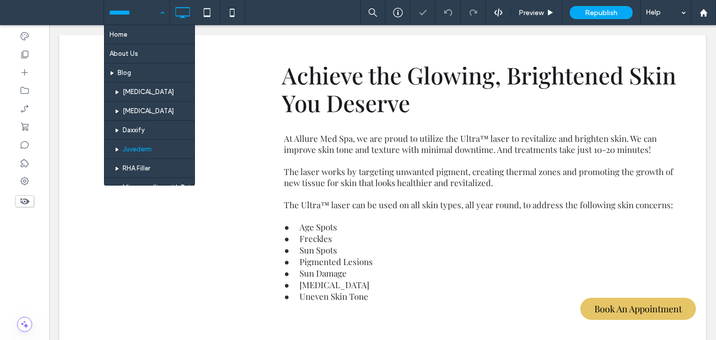
drag, startPoint x: 138, startPoint y: 16, endPoint x: 138, endPoint y: 22, distance: 6.5
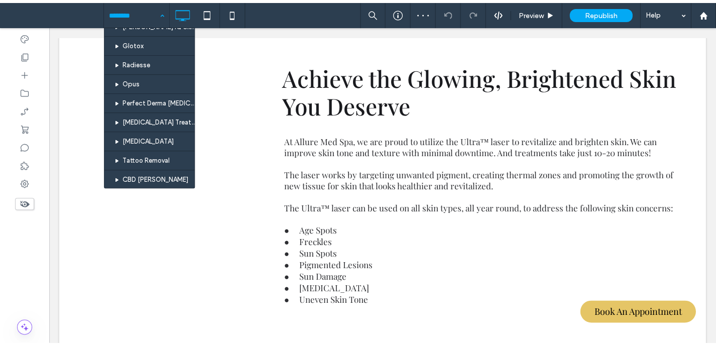
scroll to position [466, 0]
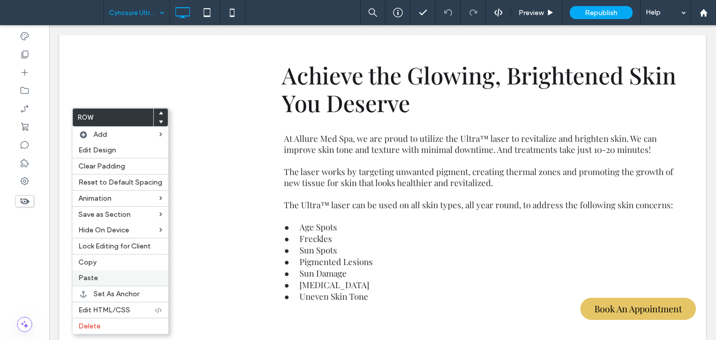
click at [103, 278] on label "Paste" at bounding box center [120, 277] width 84 height 9
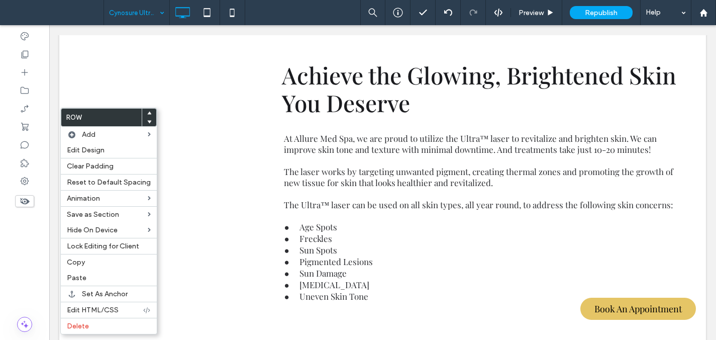
click at [148, 123] on icon at bounding box center [149, 122] width 4 height 4
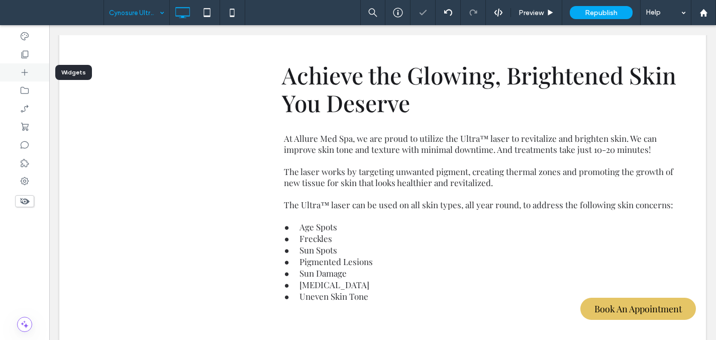
click at [27, 77] on icon at bounding box center [25, 72] width 10 height 10
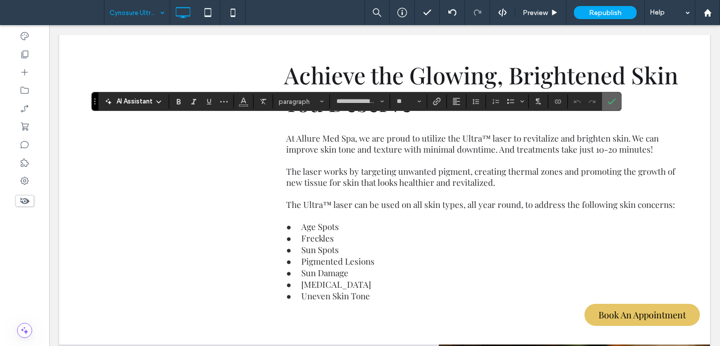
click at [609, 101] on icon "Confirm" at bounding box center [612, 101] width 8 height 8
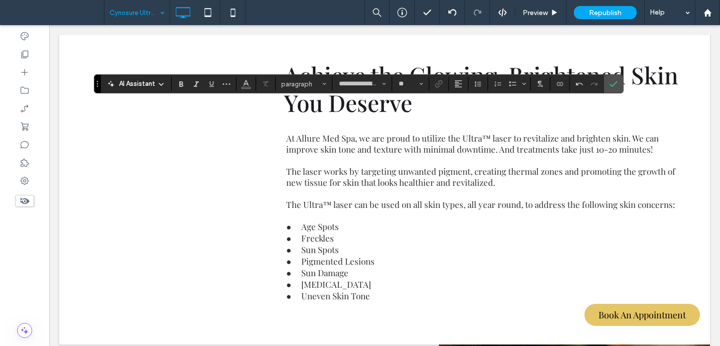
type input "**"
click at [612, 84] on icon "Confirm" at bounding box center [614, 84] width 8 height 8
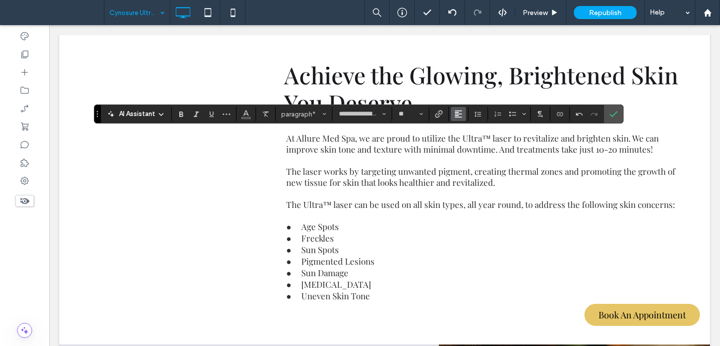
click at [461, 115] on icon "Alignment" at bounding box center [459, 114] width 8 height 8
click at [466, 143] on icon "ui.textEditor.alignment.center" at bounding box center [466, 145] width 8 height 8
click at [614, 113] on icon "Confirm" at bounding box center [614, 114] width 8 height 8
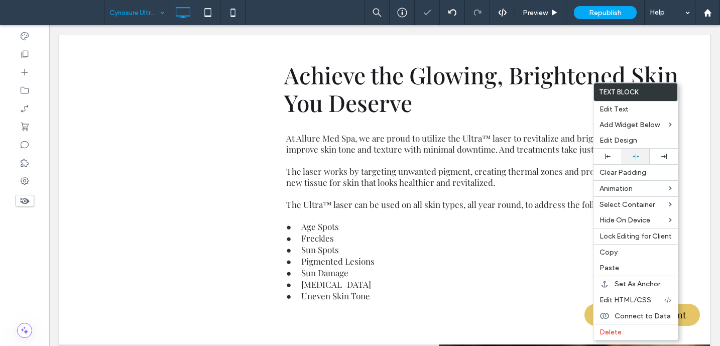
drag, startPoint x: 632, startPoint y: 158, endPoint x: 621, endPoint y: 159, distance: 11.1
click at [632, 159] on div at bounding box center [636, 156] width 18 height 7
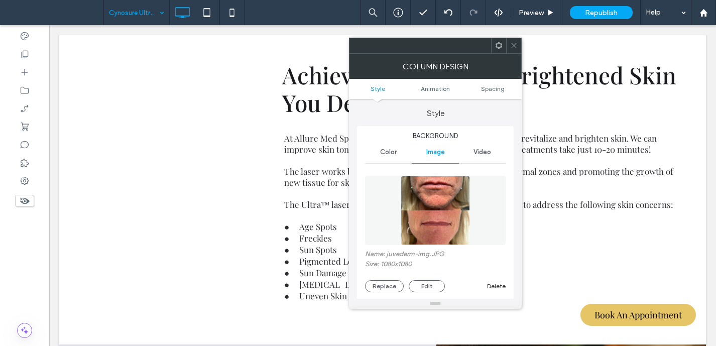
click at [512, 43] on icon at bounding box center [514, 46] width 8 height 8
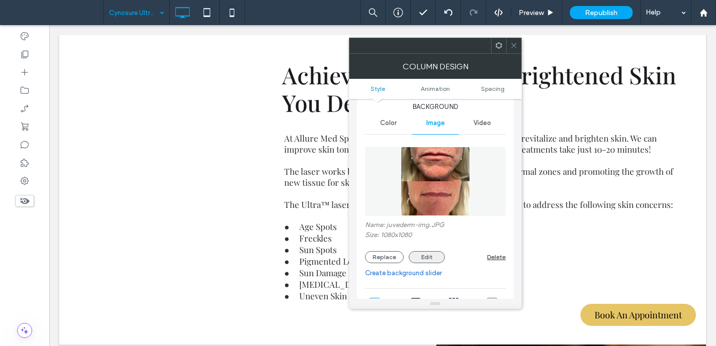
scroll to position [68, 0]
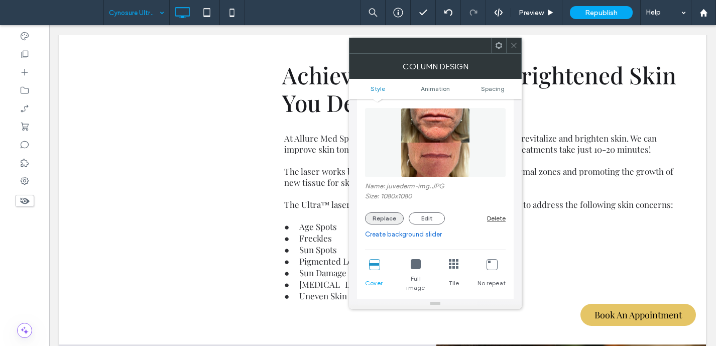
click at [392, 218] on button "Replace" at bounding box center [384, 218] width 39 height 12
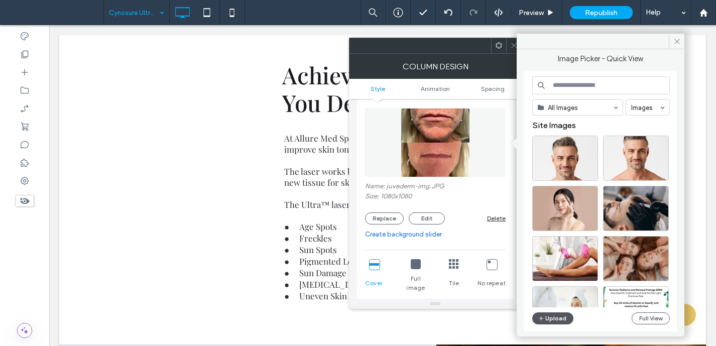
click at [560, 319] on button "Upload" at bounding box center [552, 318] width 41 height 12
click at [672, 40] on span at bounding box center [677, 41] width 16 height 15
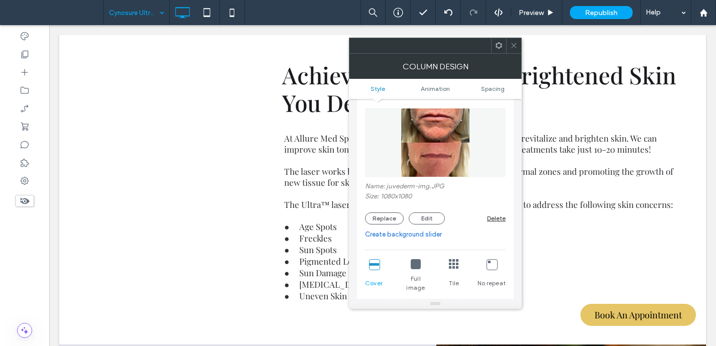
click at [510, 47] on icon at bounding box center [514, 46] width 8 height 8
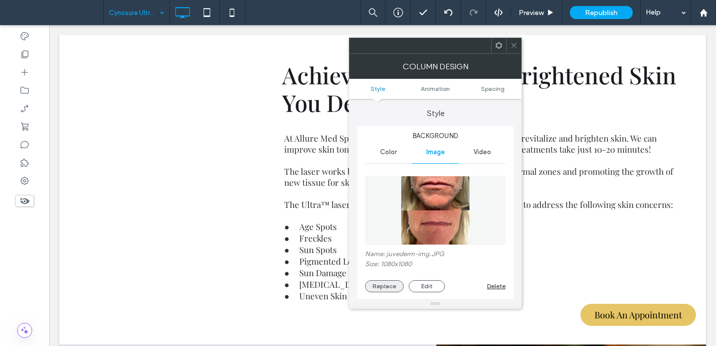
click at [385, 287] on button "Replace" at bounding box center [384, 286] width 39 height 12
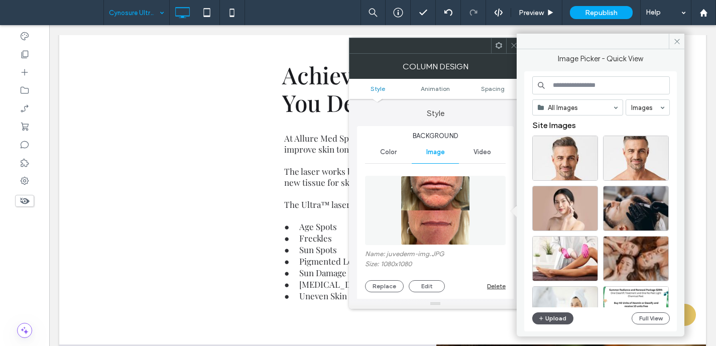
click at [555, 317] on button "Upload" at bounding box center [552, 318] width 41 height 12
click at [677, 42] on icon at bounding box center [678, 42] width 8 height 8
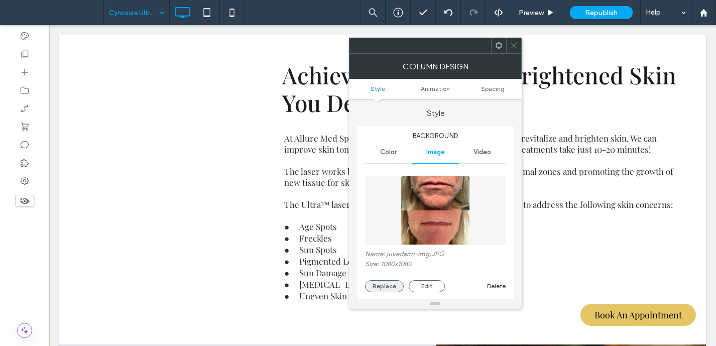
click at [390, 292] on button "Replace" at bounding box center [384, 286] width 39 height 12
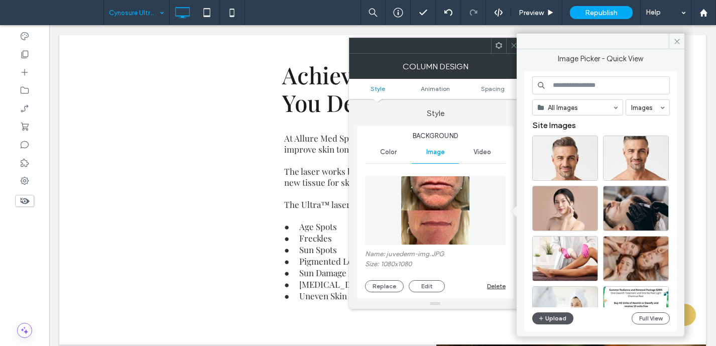
click at [561, 317] on button "Upload" at bounding box center [552, 318] width 41 height 12
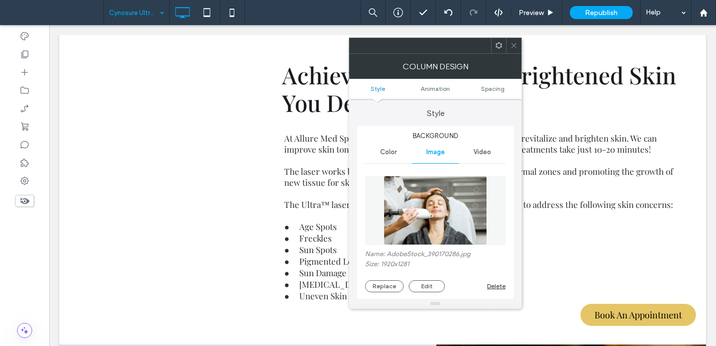
click at [518, 47] on div at bounding box center [513, 45] width 15 height 15
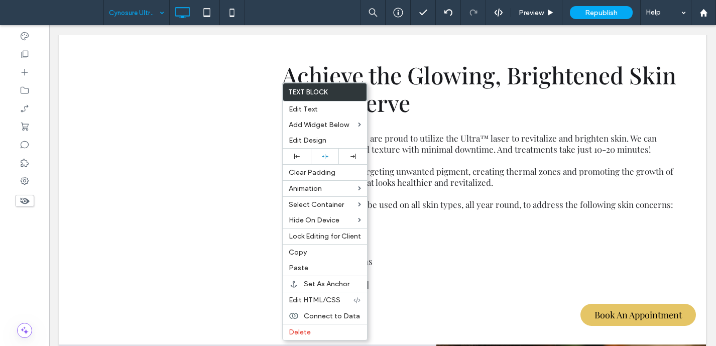
drag, startPoint x: 325, startPoint y: 158, endPoint x: 176, endPoint y: 159, distance: 148.7
click at [324, 158] on icon at bounding box center [325, 156] width 7 height 7
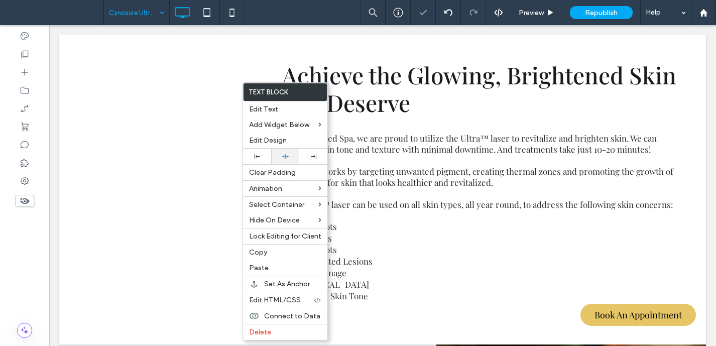
click at [275, 157] on div at bounding box center [285, 157] width 28 height 16
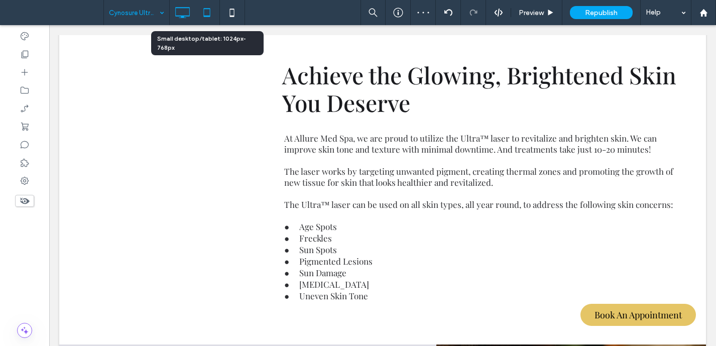
click at [207, 16] on use at bounding box center [207, 12] width 7 height 9
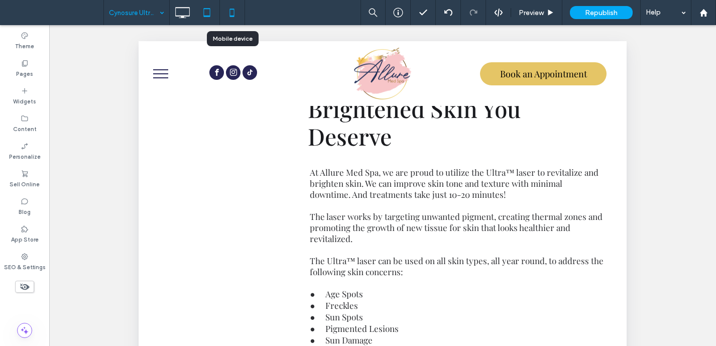
click at [227, 12] on icon at bounding box center [232, 13] width 20 height 20
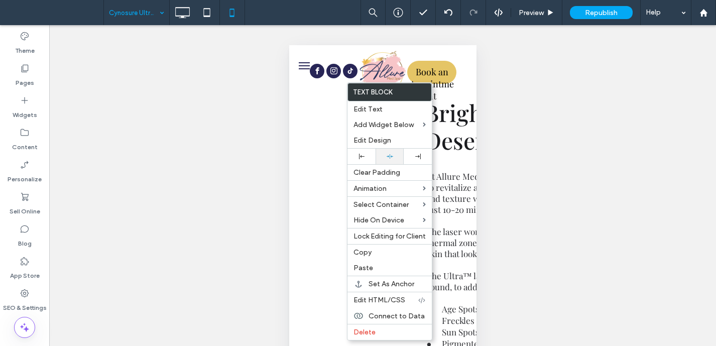
drag, startPoint x: 395, startPoint y: 157, endPoint x: 389, endPoint y: 161, distance: 6.5
click at [394, 158] on div at bounding box center [390, 156] width 18 height 7
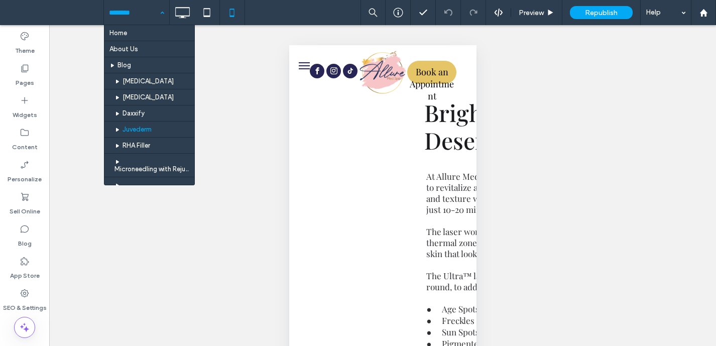
click at [153, 13] on input at bounding box center [134, 12] width 50 height 25
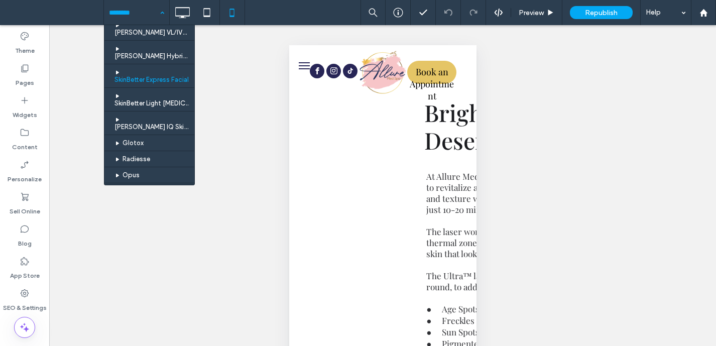
scroll to position [252, 0]
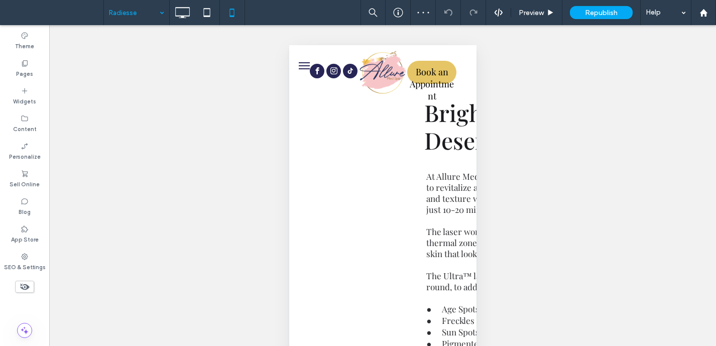
click at [146, 13] on input at bounding box center [134, 12] width 50 height 25
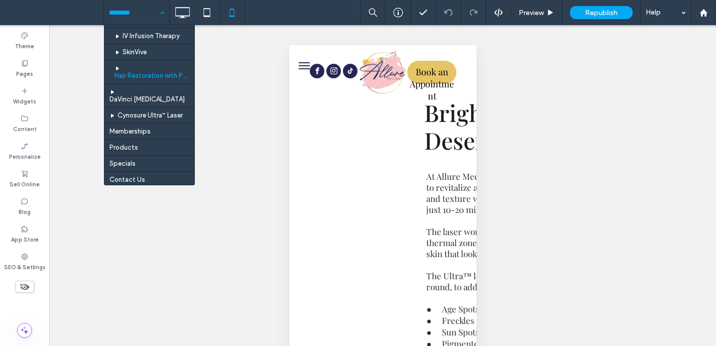
scroll to position [492, 0]
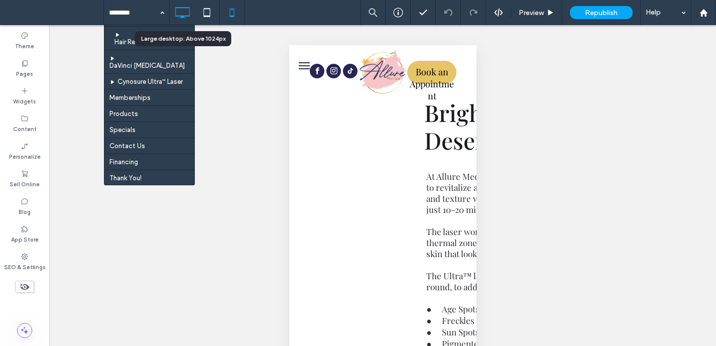
click at [181, 10] on icon at bounding box center [182, 13] width 20 height 20
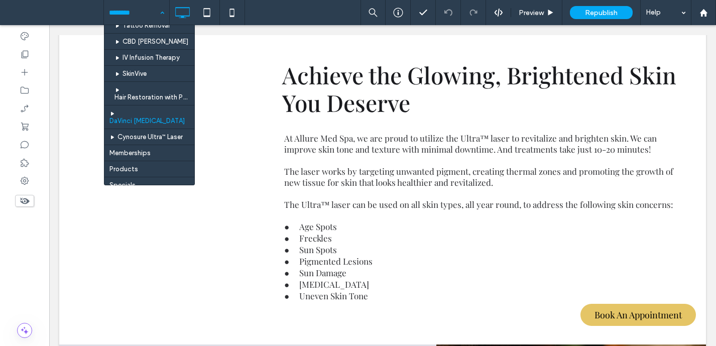
scroll to position [443, 0]
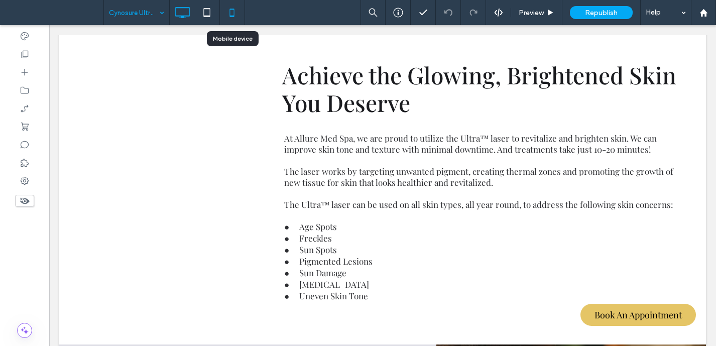
click at [234, 10] on icon at bounding box center [232, 13] width 20 height 20
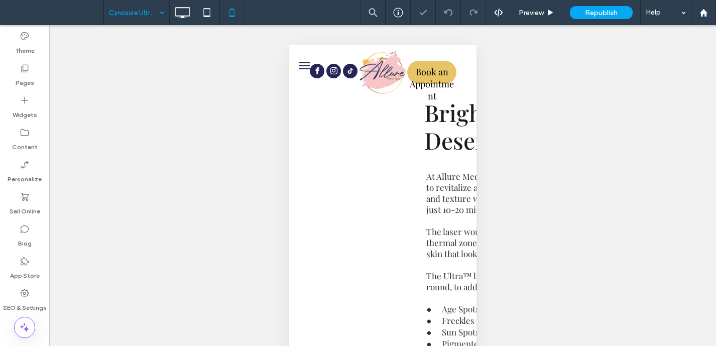
type input "**********"
type input "**"
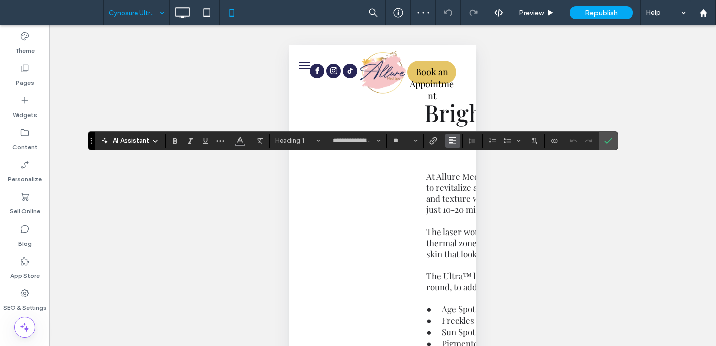
click at [456, 138] on icon "Alignment" at bounding box center [453, 141] width 8 height 8
drag, startPoint x: 464, startPoint y: 171, endPoint x: 489, endPoint y: 170, distance: 25.1
click at [464, 171] on icon "ui.textEditor.alignment.center" at bounding box center [461, 171] width 8 height 8
drag, startPoint x: 606, startPoint y: 138, endPoint x: 491, endPoint y: 174, distance: 121.0
click at [606, 139] on icon "Confirm" at bounding box center [608, 141] width 8 height 8
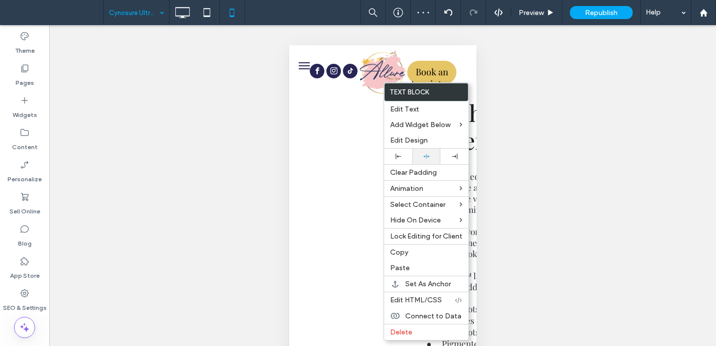
drag, startPoint x: 425, startPoint y: 156, endPoint x: 419, endPoint y: 160, distance: 6.8
click at [425, 156] on icon at bounding box center [426, 156] width 7 height 7
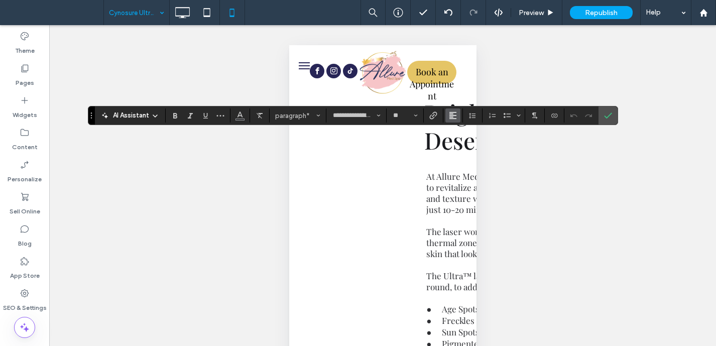
click at [453, 115] on icon "Alignment" at bounding box center [453, 116] width 8 height 8
drag, startPoint x: 469, startPoint y: 149, endPoint x: 486, endPoint y: 141, distance: 18.7
click at [470, 148] on label "ui.textEditor.alignment.center" at bounding box center [462, 146] width 35 height 15
drag, startPoint x: 606, startPoint y: 117, endPoint x: 593, endPoint y: 125, distance: 15.3
click at [606, 117] on use "Confirm" at bounding box center [608, 116] width 8 height 6
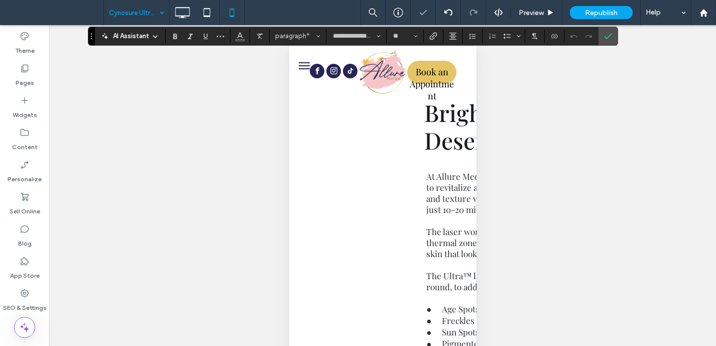
scroll to position [38, 0]
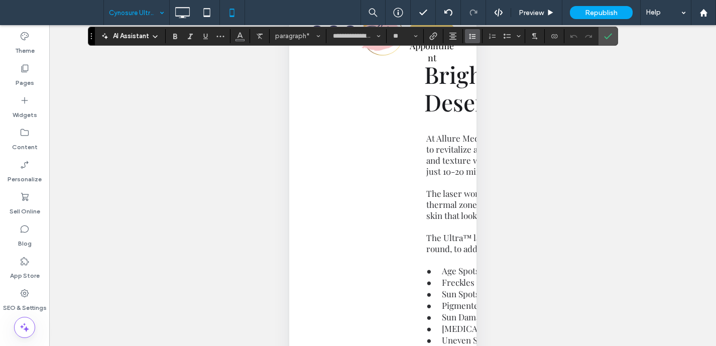
click at [467, 37] on button "Line Height" at bounding box center [472, 36] width 15 height 14
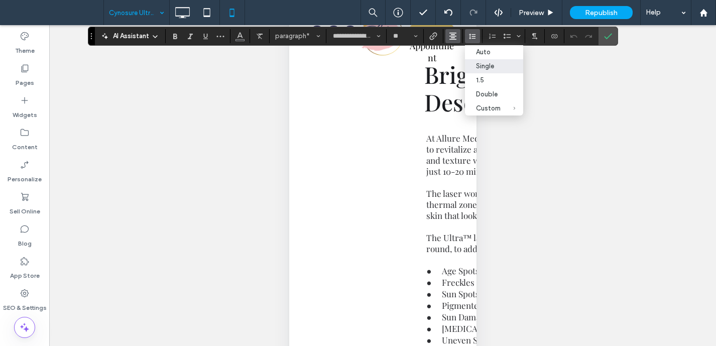
click at [458, 36] on button "Alignment" at bounding box center [452, 36] width 15 height 14
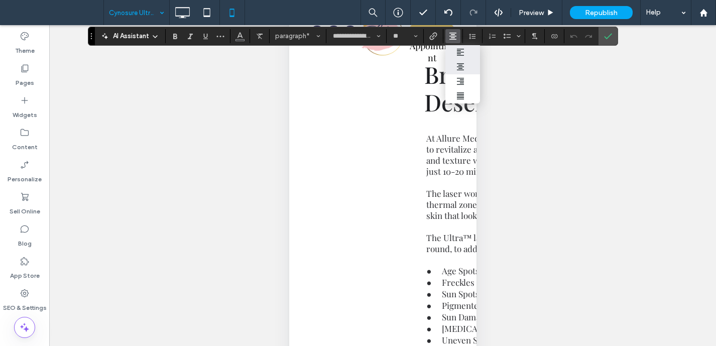
click at [458, 54] on use "ui.textEditor.alignment.left" at bounding box center [460, 52] width 7 height 7
drag, startPoint x: 605, startPoint y: 37, endPoint x: 601, endPoint y: 40, distance: 5.3
click at [605, 37] on use "Confirm" at bounding box center [608, 36] width 8 height 6
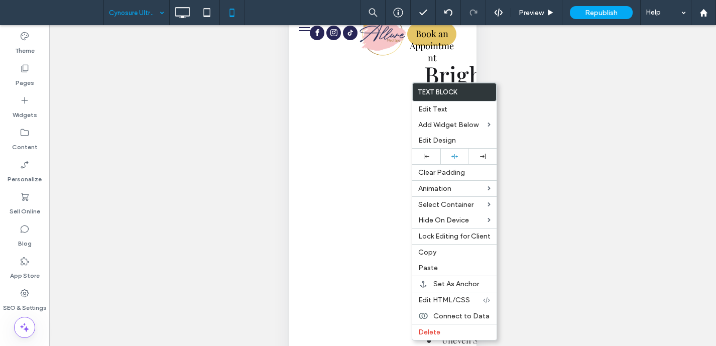
drag, startPoint x: 456, startPoint y: 158, endPoint x: 379, endPoint y: 174, distance: 79.0
click at [456, 159] on icon at bounding box center [455, 156] width 7 height 7
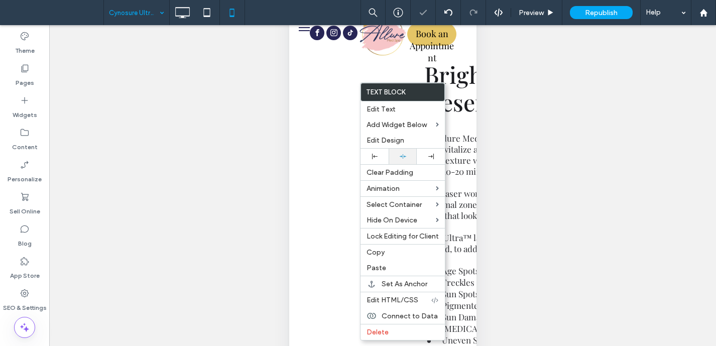
drag, startPoint x: 406, startPoint y: 155, endPoint x: 395, endPoint y: 159, distance: 12.4
click at [406, 155] on div at bounding box center [403, 156] width 18 height 7
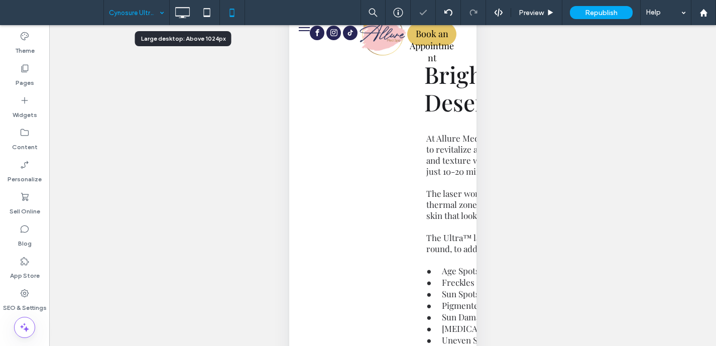
click at [183, 9] on icon at bounding box center [182, 13] width 20 height 20
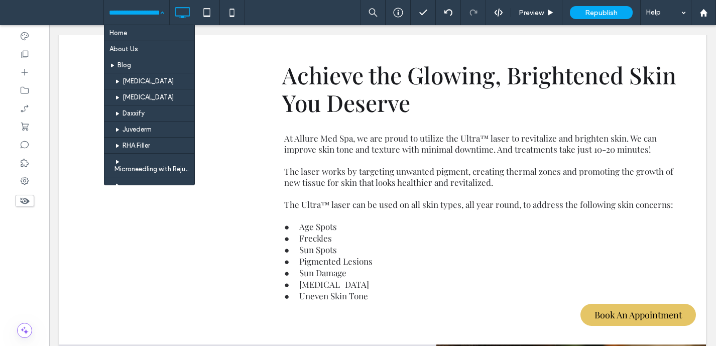
drag, startPoint x: 161, startPoint y: 9, endPoint x: 162, endPoint y: 15, distance: 5.7
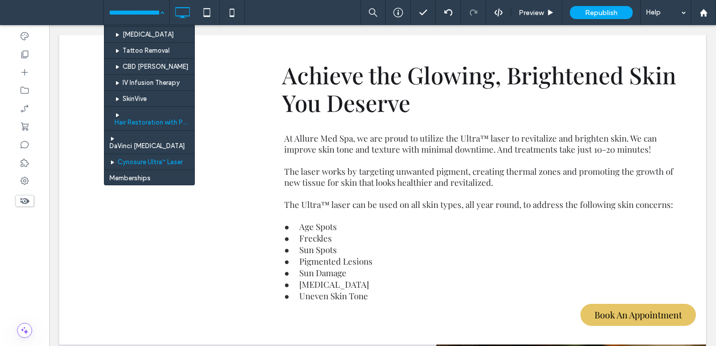
scroll to position [411, 0]
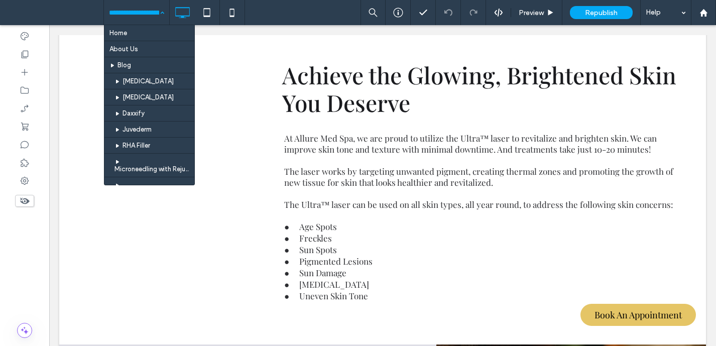
click at [150, 6] on input at bounding box center [134, 12] width 50 height 25
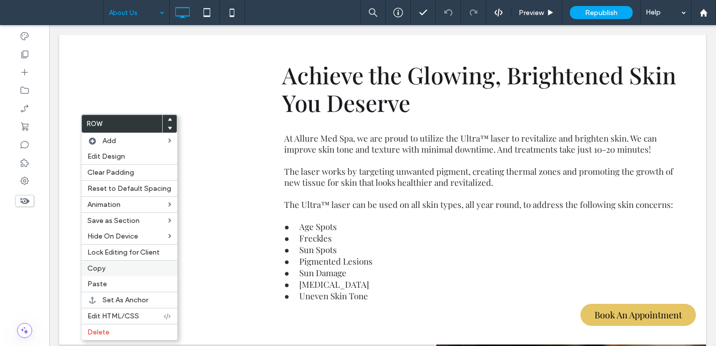
click at [94, 274] on div "Copy" at bounding box center [129, 268] width 96 height 16
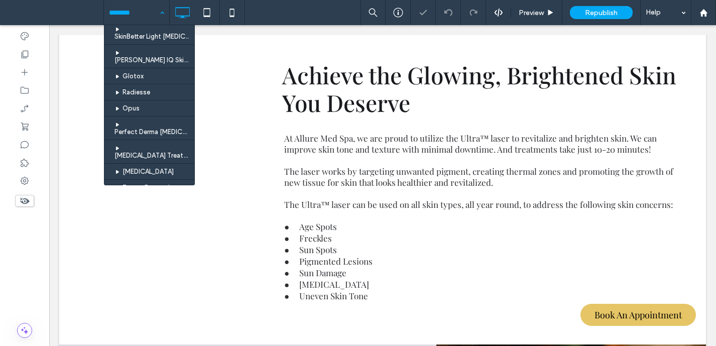
scroll to position [313, 0]
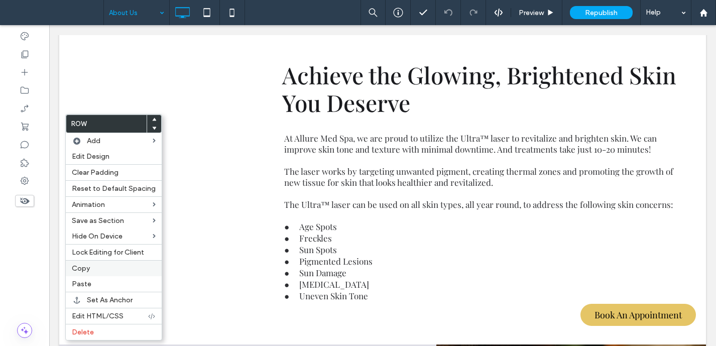
click at [91, 267] on label "Copy" at bounding box center [114, 268] width 84 height 9
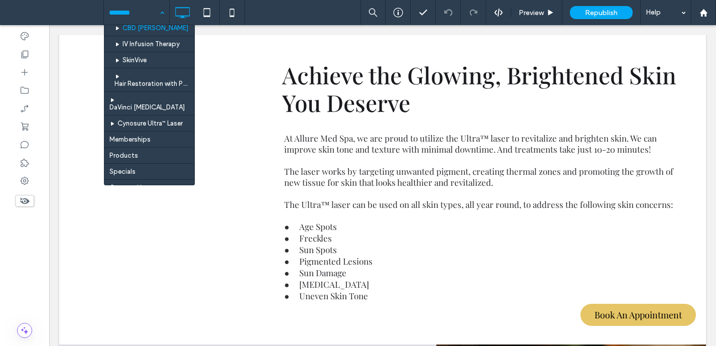
scroll to position [452, 0]
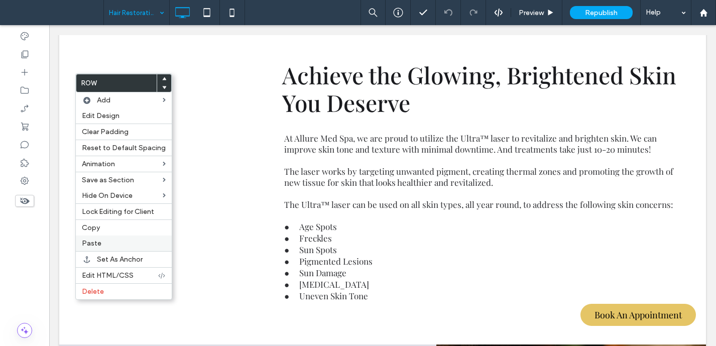
click at [112, 244] on label "Paste" at bounding box center [124, 243] width 84 height 9
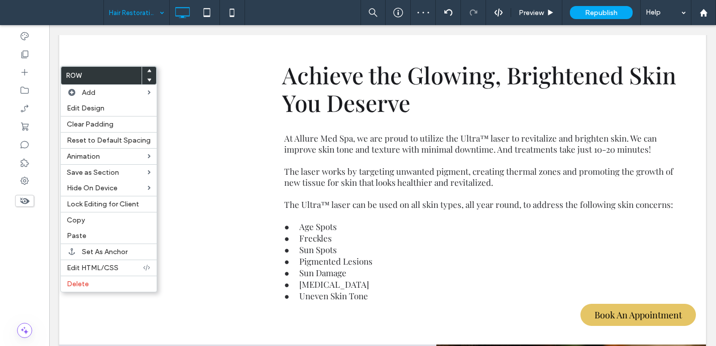
click at [148, 79] on div at bounding box center [149, 79] width 14 height 9
click at [147, 78] on span at bounding box center [149, 79] width 4 height 9
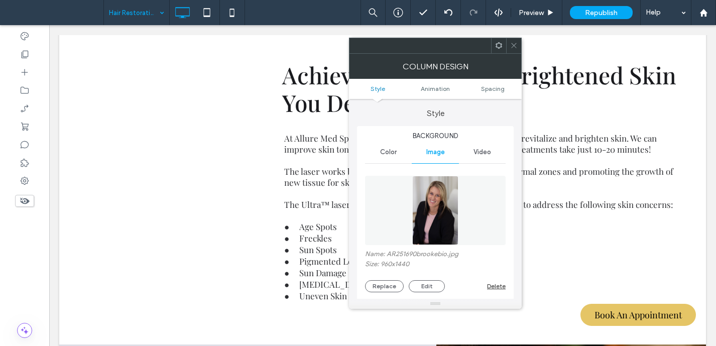
click at [513, 43] on icon at bounding box center [514, 46] width 8 height 8
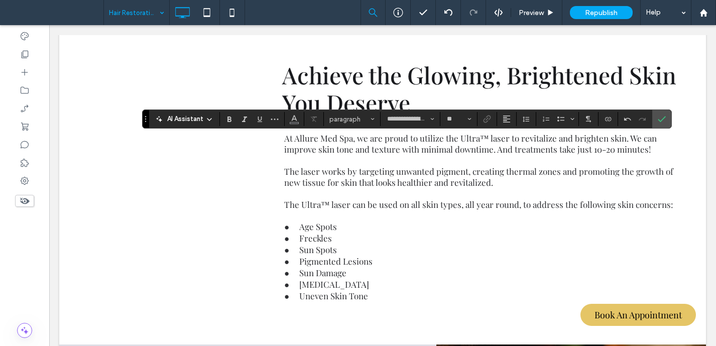
type input "**"
click at [659, 119] on icon "Confirm" at bounding box center [662, 119] width 8 height 8
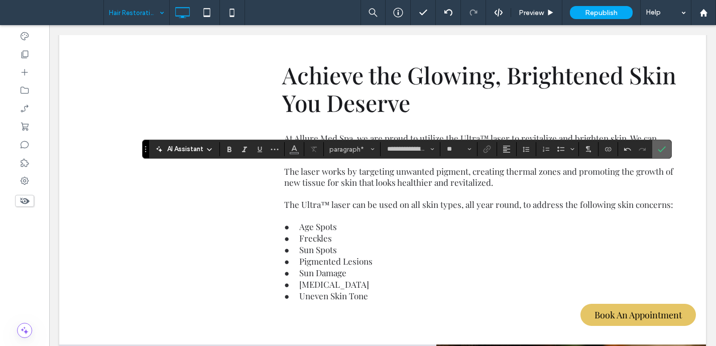
click at [660, 152] on icon "Confirm" at bounding box center [662, 149] width 8 height 8
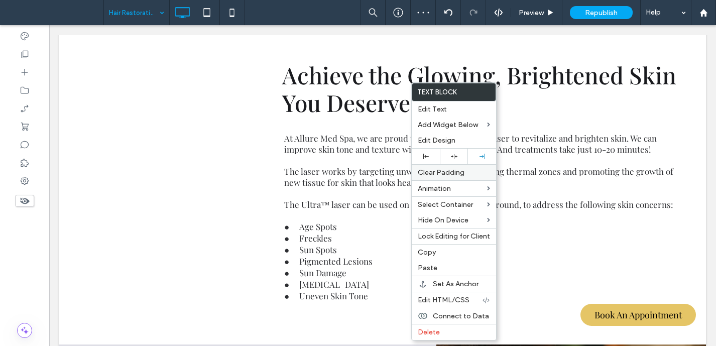
drag, startPoint x: 426, startPoint y: 153, endPoint x: 413, endPoint y: 173, distance: 24.2
click at [425, 154] on div at bounding box center [426, 157] width 28 height 16
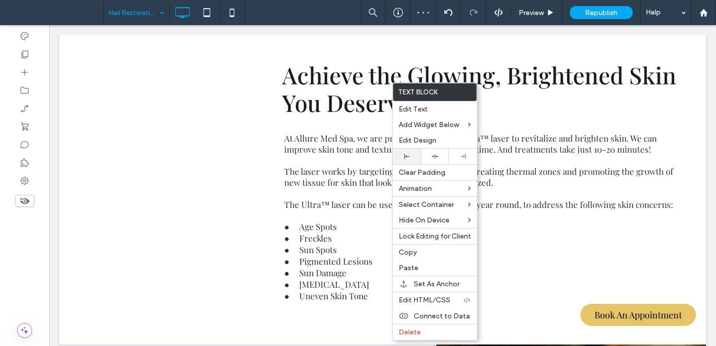
click at [408, 158] on icon at bounding box center [407, 157] width 6 height 6
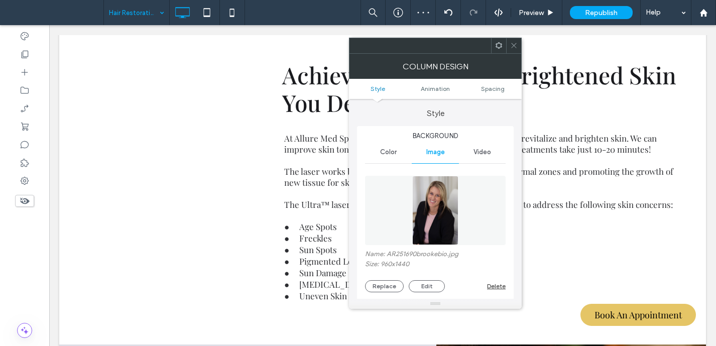
scroll to position [17, 0]
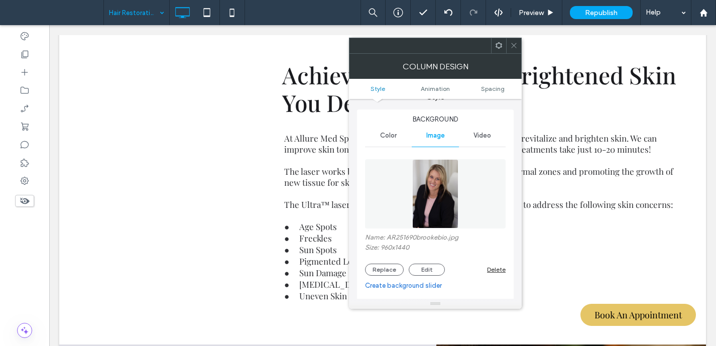
click at [516, 46] on icon at bounding box center [514, 46] width 8 height 8
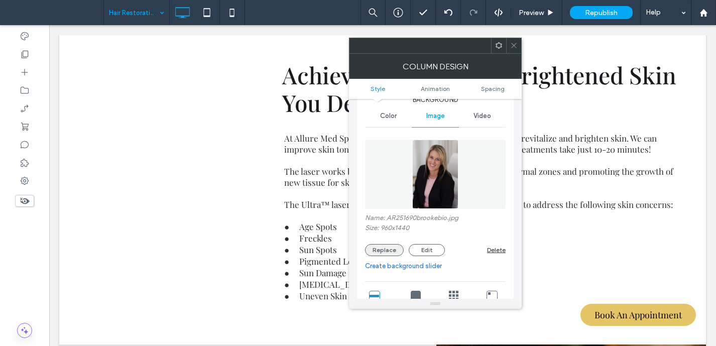
scroll to position [45, 0]
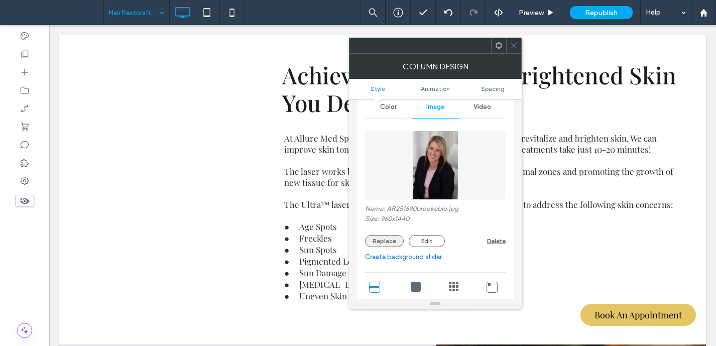
click at [390, 241] on button "Replace" at bounding box center [384, 241] width 39 height 12
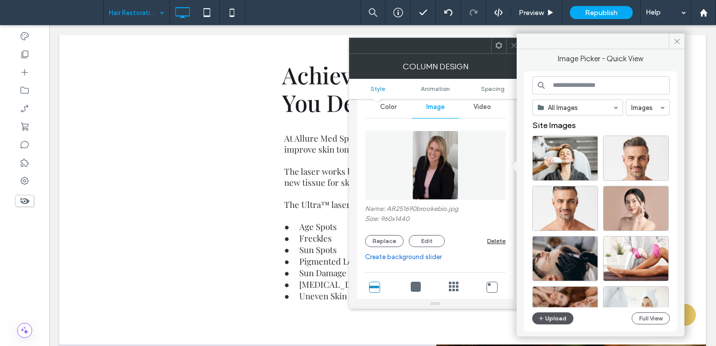
click at [549, 316] on button "Upload" at bounding box center [552, 318] width 41 height 12
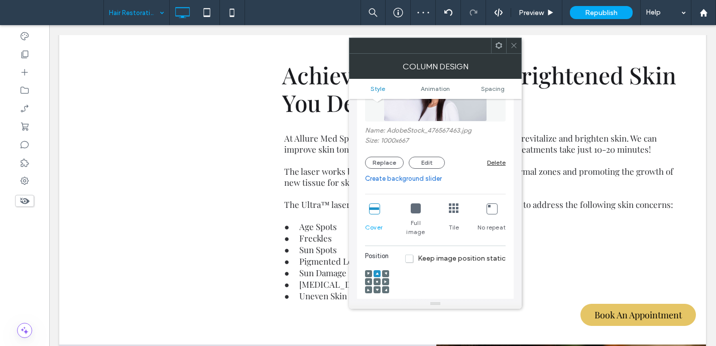
scroll to position [174, 0]
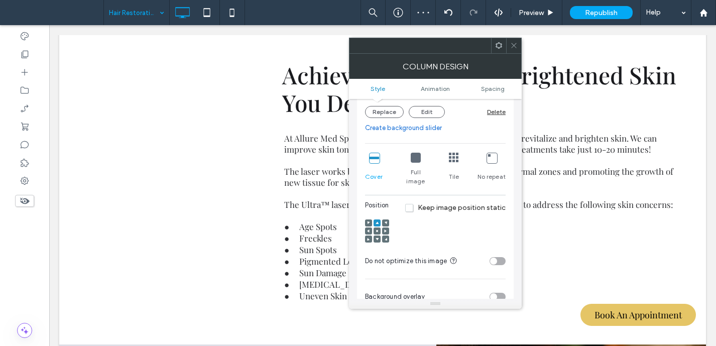
click at [386, 230] on icon at bounding box center [385, 231] width 3 height 3
click at [365, 228] on div at bounding box center [368, 231] width 7 height 7
click at [369, 230] on use at bounding box center [368, 231] width 3 height 3
click at [515, 45] on icon at bounding box center [514, 46] width 8 height 8
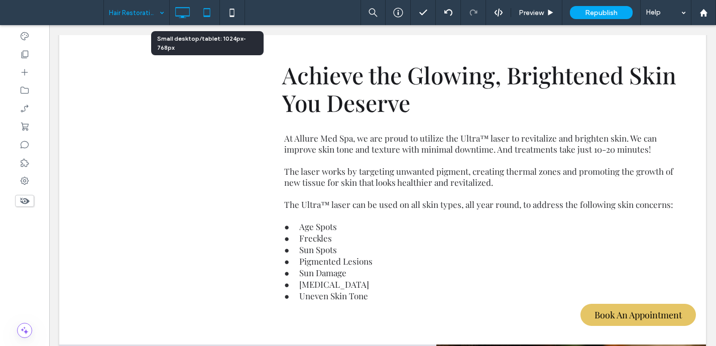
click at [209, 11] on icon at bounding box center [207, 13] width 20 height 20
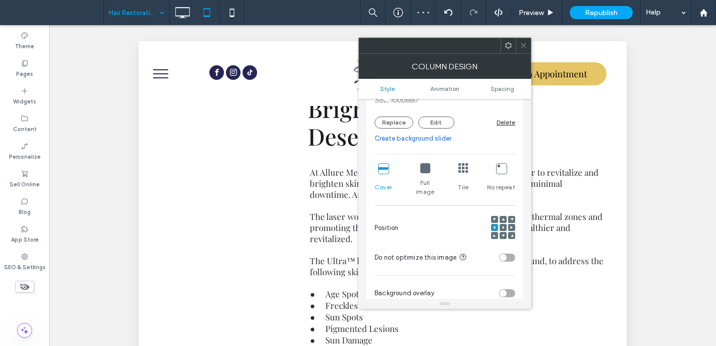
scroll to position [94, 0]
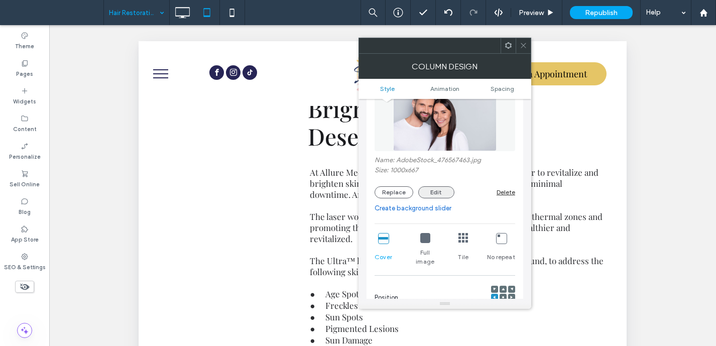
click at [442, 193] on button "Edit" at bounding box center [436, 192] width 36 height 12
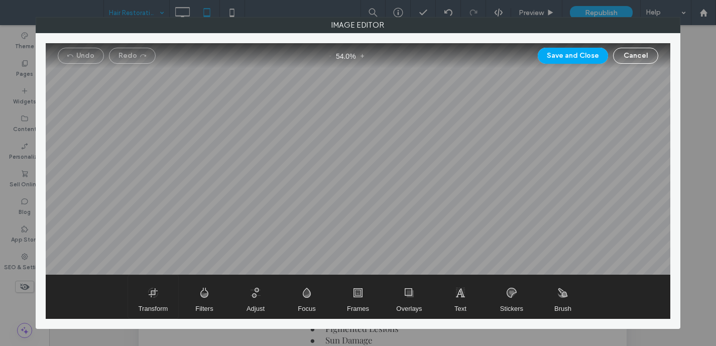
click at [150, 293] on span "Transform" at bounding box center [153, 296] width 50 height 43
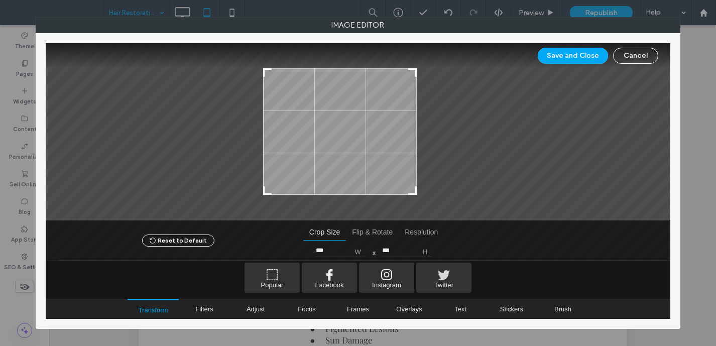
type input "***"
drag, startPoint x: 450, startPoint y: 190, endPoint x: 413, endPoint y: 191, distance: 36.7
click at [413, 191] on div at bounding box center [411, 190] width 12 height 12
click at [590, 61] on button "Save and Close" at bounding box center [573, 56] width 70 height 16
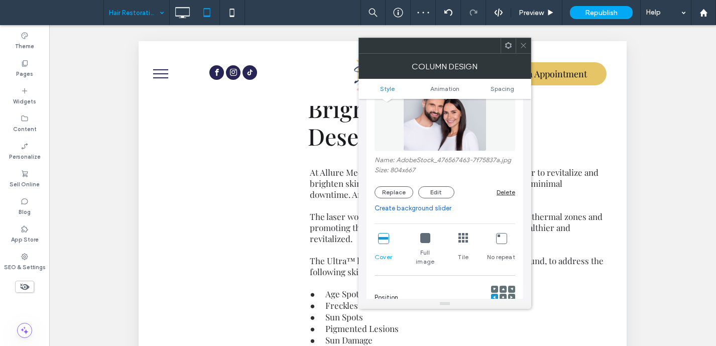
drag, startPoint x: 523, startPoint y: 47, endPoint x: 401, endPoint y: 123, distance: 144.0
click at [523, 47] on icon at bounding box center [524, 46] width 8 height 8
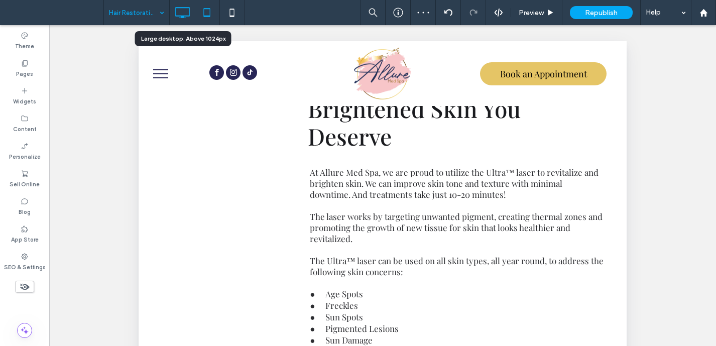
click at [179, 10] on icon at bounding box center [182, 13] width 20 height 20
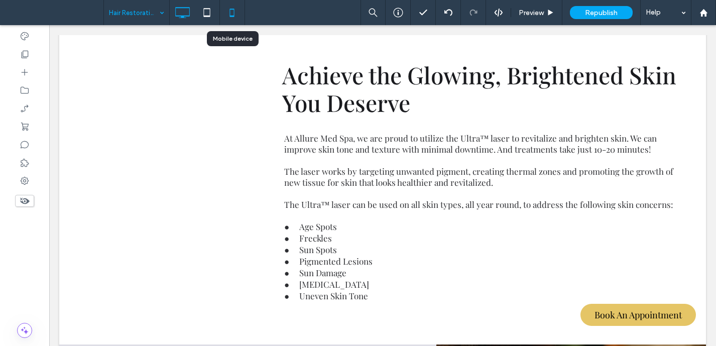
click at [233, 18] on icon at bounding box center [232, 13] width 20 height 20
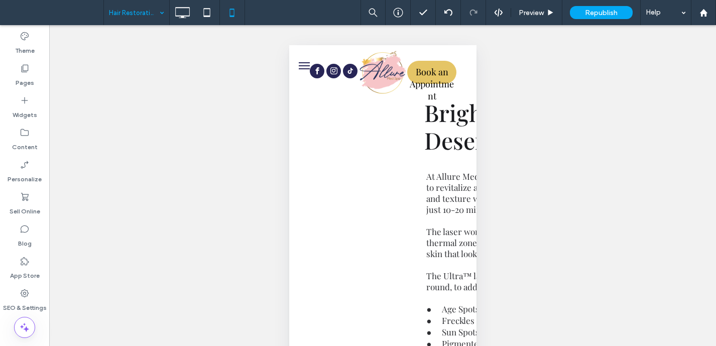
type input "**********"
type input "**"
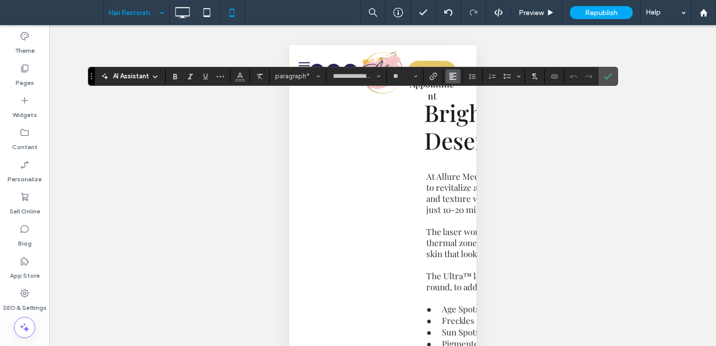
click at [453, 73] on icon "Alignment" at bounding box center [453, 76] width 8 height 8
click at [464, 107] on icon "ui.textEditor.alignment.center" at bounding box center [461, 107] width 8 height 8
drag, startPoint x: 613, startPoint y: 76, endPoint x: 591, endPoint y: 86, distance: 24.5
click at [612, 77] on label "Confirm" at bounding box center [608, 76] width 15 height 18
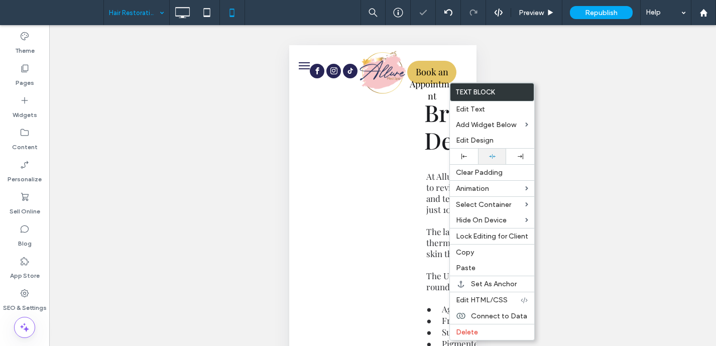
drag, startPoint x: 495, startPoint y: 159, endPoint x: 483, endPoint y: 161, distance: 11.6
click at [495, 159] on icon at bounding box center [492, 156] width 7 height 7
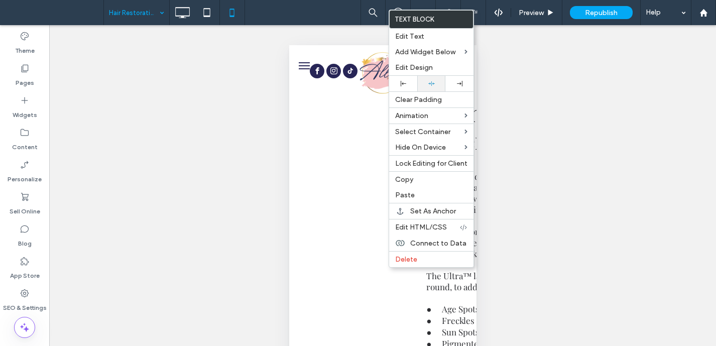
drag, startPoint x: 432, startPoint y: 80, endPoint x: 430, endPoint y: 85, distance: 5.9
click at [433, 80] on div at bounding box center [431, 84] width 28 height 16
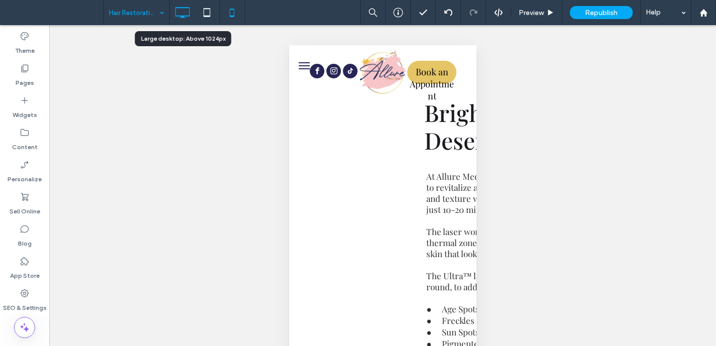
click at [182, 15] on icon at bounding box center [182, 13] width 20 height 20
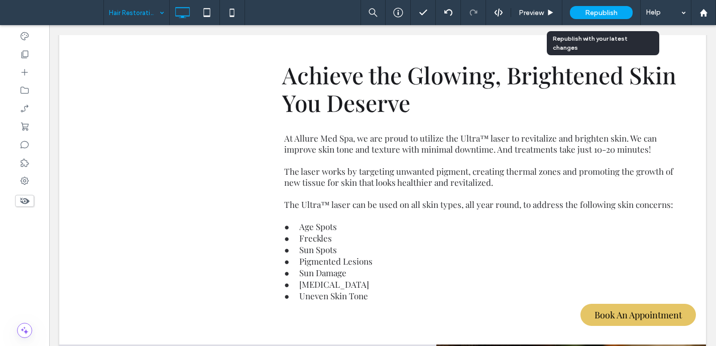
click at [605, 11] on span "Republish" at bounding box center [601, 13] width 33 height 9
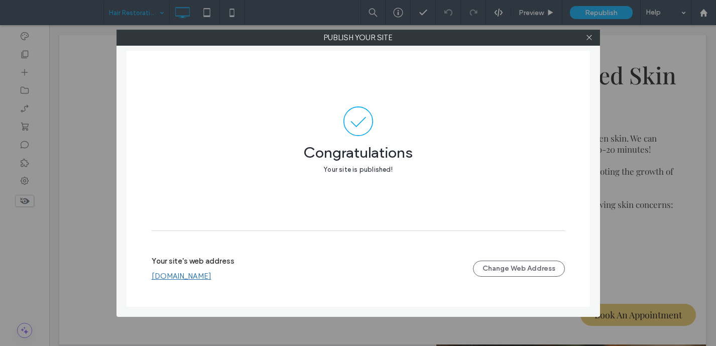
click at [211, 273] on link "www.alluremedicalofmaine.com" at bounding box center [182, 276] width 60 height 9
drag, startPoint x: 591, startPoint y: 37, endPoint x: 536, endPoint y: 25, distance: 56.1
click at [591, 37] on icon at bounding box center [590, 38] width 8 height 8
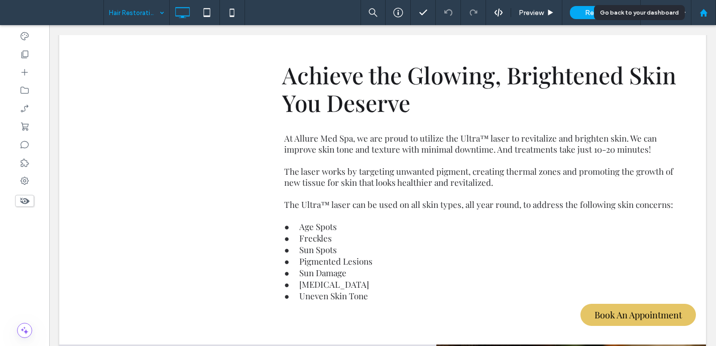
click at [704, 12] on use at bounding box center [704, 13] width 8 height 8
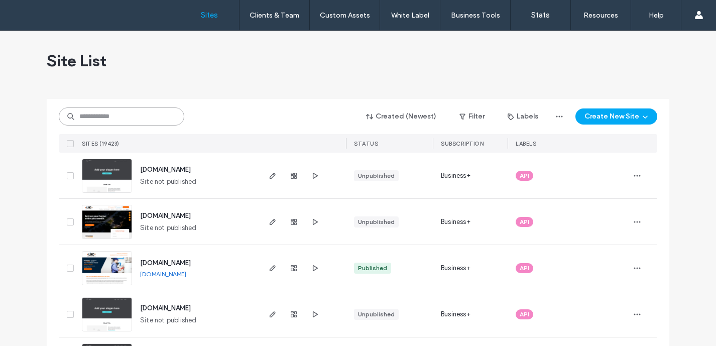
click at [163, 116] on input at bounding box center [122, 116] width 126 height 18
paste input "********"
type input "********"
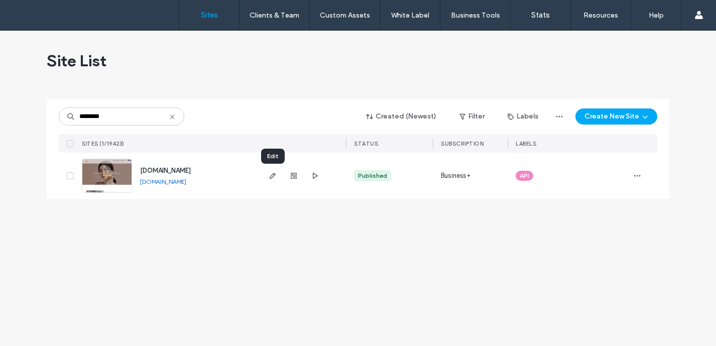
drag, startPoint x: 273, startPoint y: 176, endPoint x: 268, endPoint y: 168, distance: 10.2
click at [273, 176] on use "button" at bounding box center [273, 176] width 6 height 6
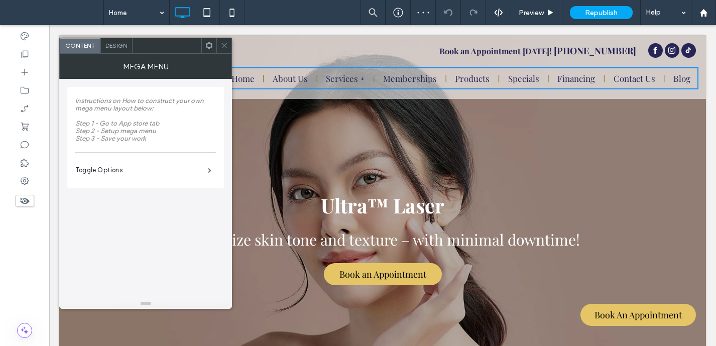
click at [225, 45] on use at bounding box center [223, 45] width 5 height 5
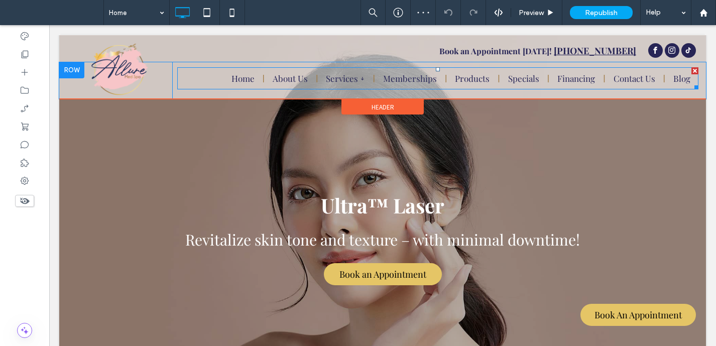
click at [345, 81] on span at bounding box center [437, 78] width 521 height 22
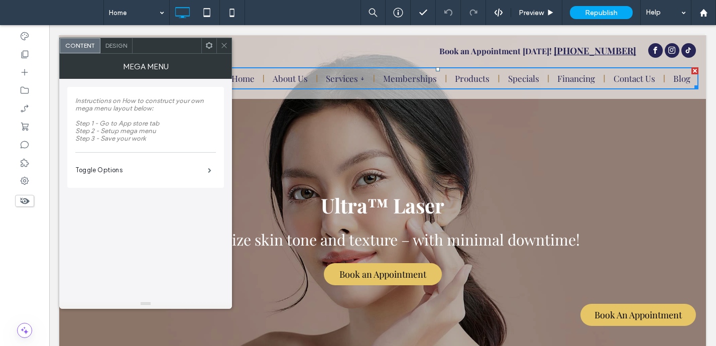
click at [220, 44] on icon at bounding box center [224, 46] width 8 height 8
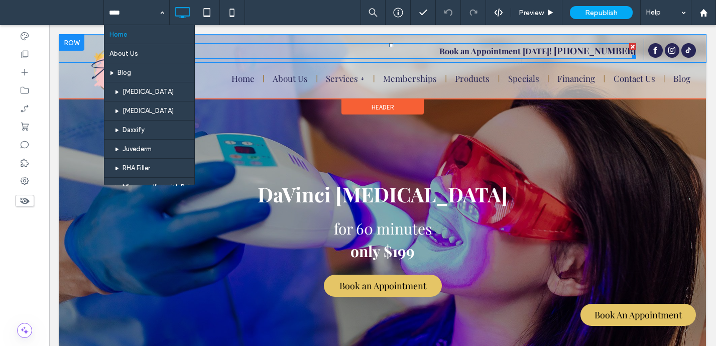
click at [275, 43] on div "Book an Appointment [DATE]! [PHONE_NUMBER]" at bounding box center [391, 51] width 491 height 16
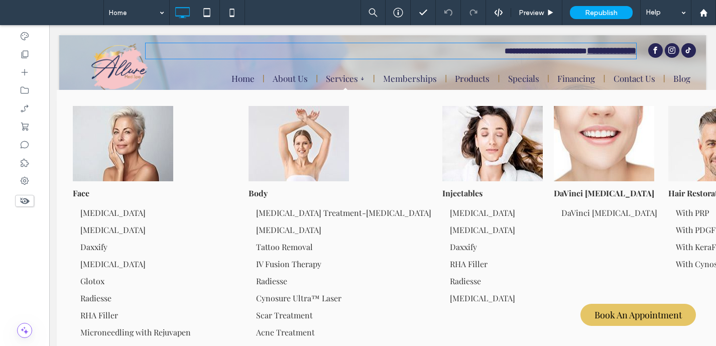
type input "**********"
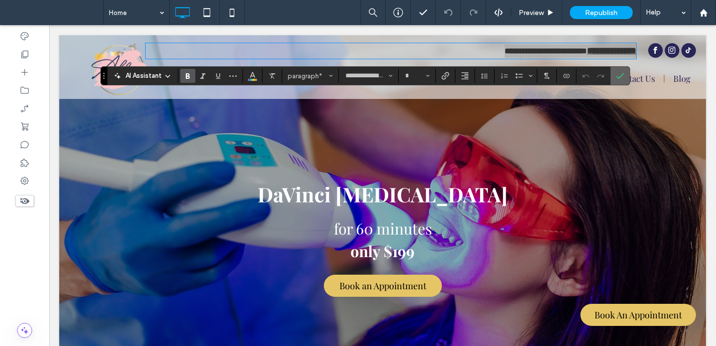
click at [617, 78] on icon "Confirm" at bounding box center [620, 76] width 8 height 8
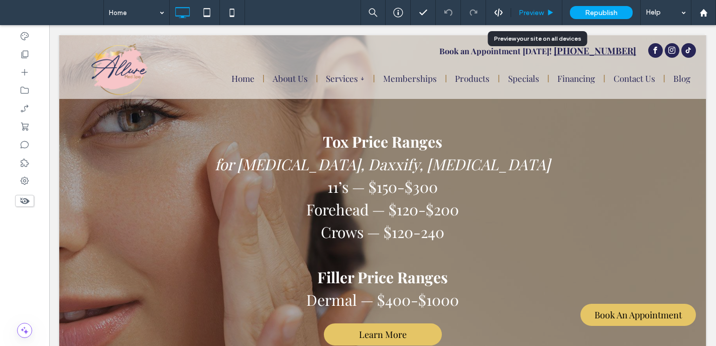
drag, startPoint x: 531, startPoint y: 18, endPoint x: 515, endPoint y: 22, distance: 16.5
click at [530, 19] on div "Preview" at bounding box center [536, 12] width 51 height 25
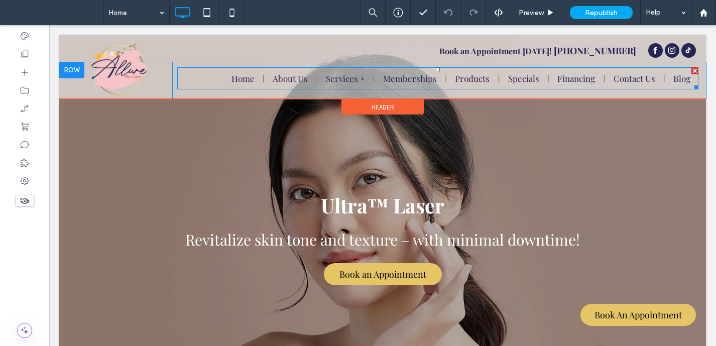
click at [356, 80] on span at bounding box center [437, 78] width 521 height 22
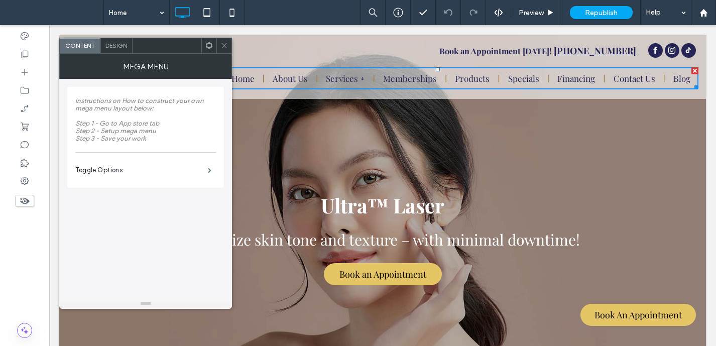
click at [225, 42] on icon at bounding box center [224, 46] width 8 height 8
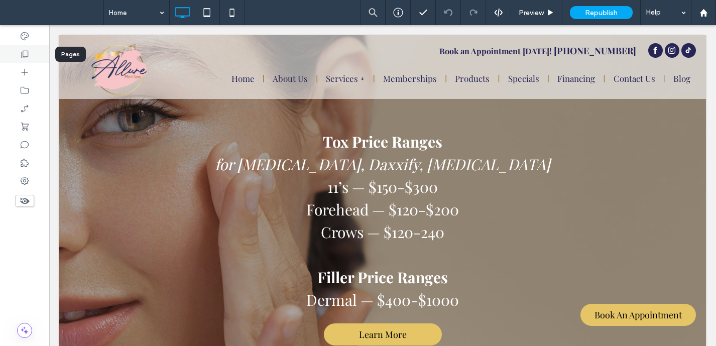
click at [26, 58] on icon at bounding box center [25, 54] width 10 height 10
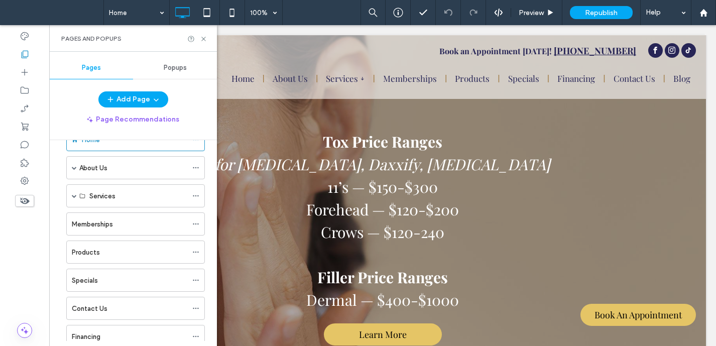
scroll to position [75, 0]
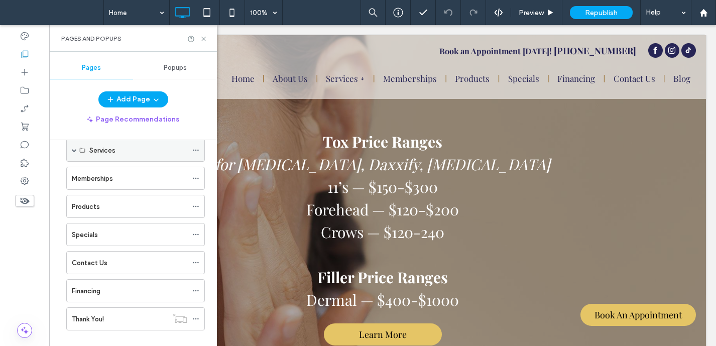
click at [73, 153] on span at bounding box center [74, 150] width 5 height 22
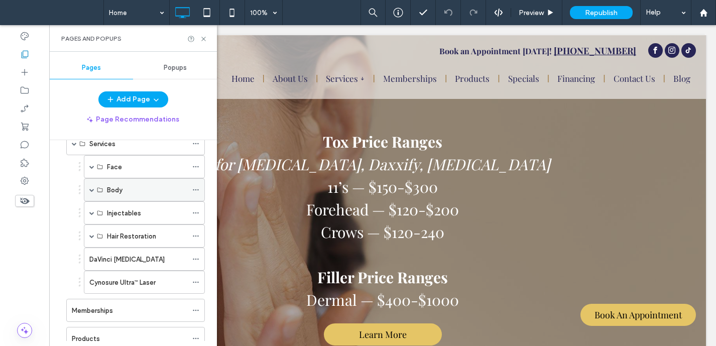
scroll to position [91, 0]
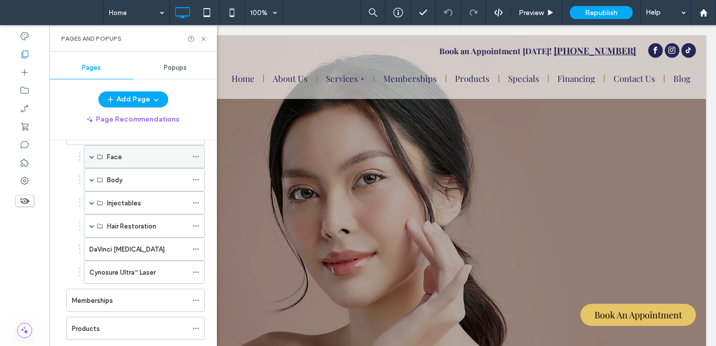
click at [93, 158] on span at bounding box center [91, 156] width 5 height 5
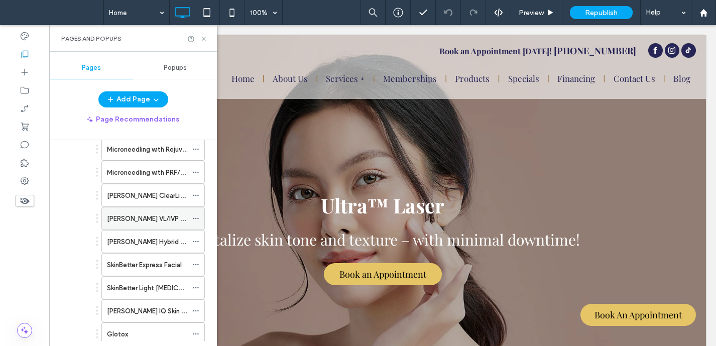
scroll to position [240, 0]
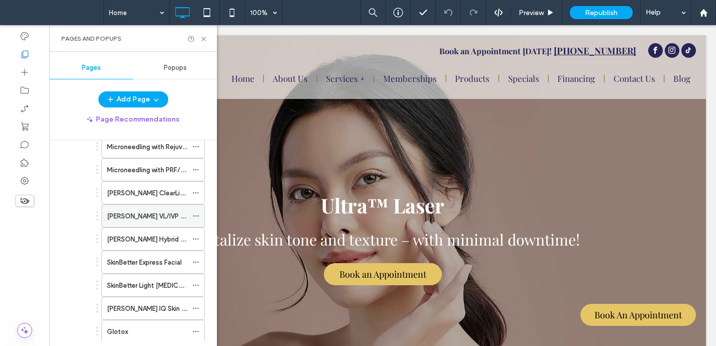
click at [163, 220] on label "Alma Dye VL/IVP Laser" at bounding box center [151, 216] width 89 height 18
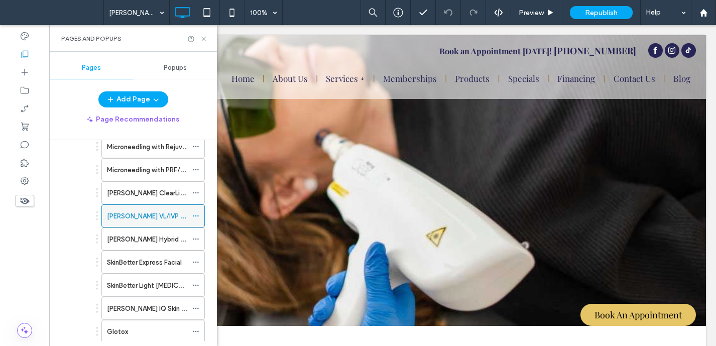
click at [193, 214] on icon at bounding box center [195, 215] width 7 height 7
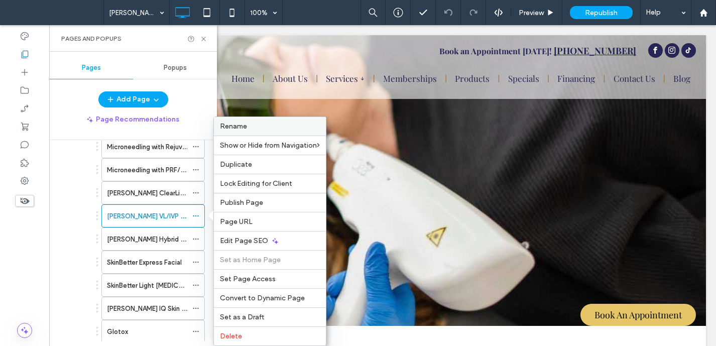
click at [246, 127] on span "Rename" at bounding box center [233, 126] width 27 height 9
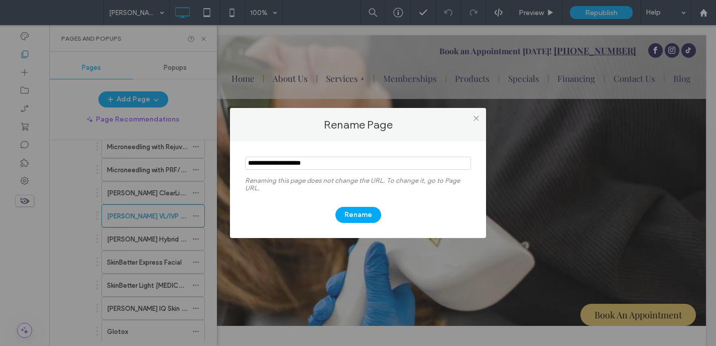
click at [297, 162] on input "notEmpty" at bounding box center [358, 163] width 226 height 13
drag, startPoint x: 299, startPoint y: 164, endPoint x: 247, endPoint y: 163, distance: 52.8
click at [246, 163] on input "notEmpty" at bounding box center [358, 163] width 226 height 13
type input "**********"
click at [357, 214] on button "Rename" at bounding box center [359, 215] width 46 height 16
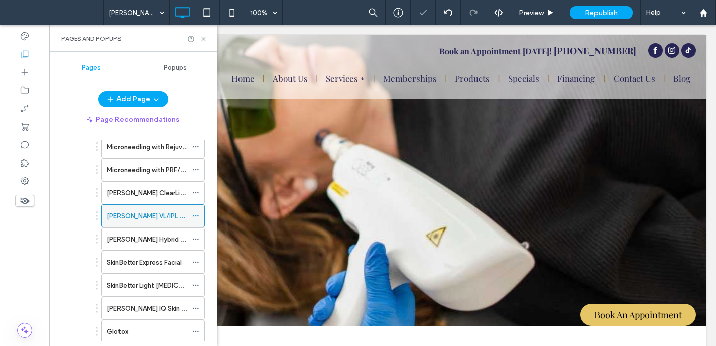
click at [199, 214] on icon at bounding box center [195, 215] width 7 height 7
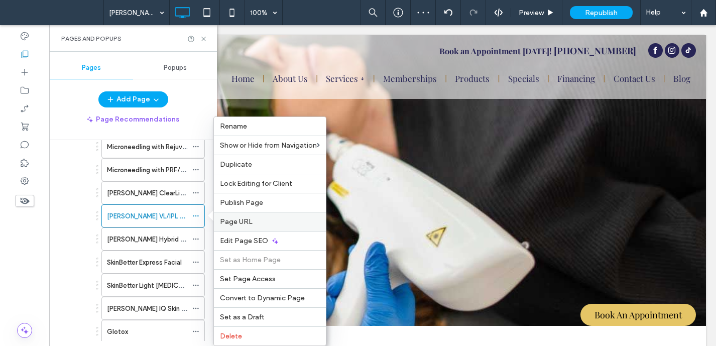
click at [255, 226] on div "Page URL" at bounding box center [270, 221] width 112 height 19
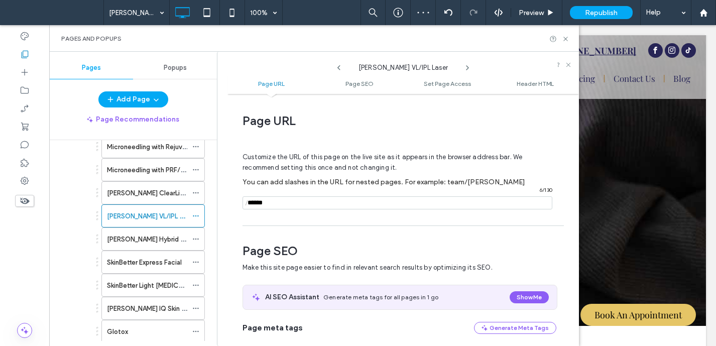
scroll to position [5, 0]
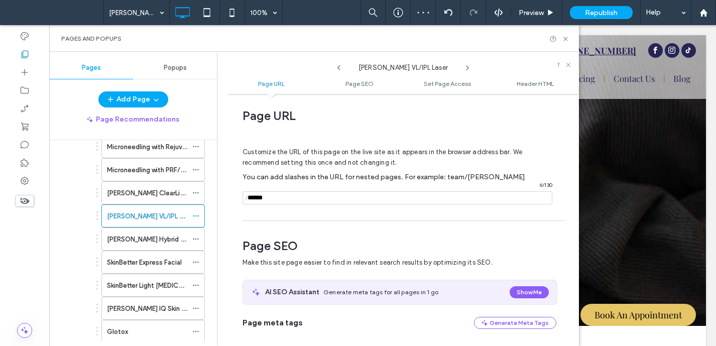
click at [329, 199] on input "notEmpty" at bounding box center [398, 197] width 310 height 13
click at [267, 199] on input "notEmpty" at bounding box center [398, 197] width 310 height 13
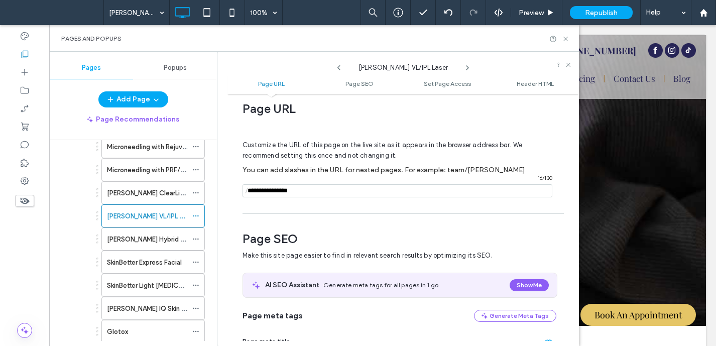
scroll to position [22, 0]
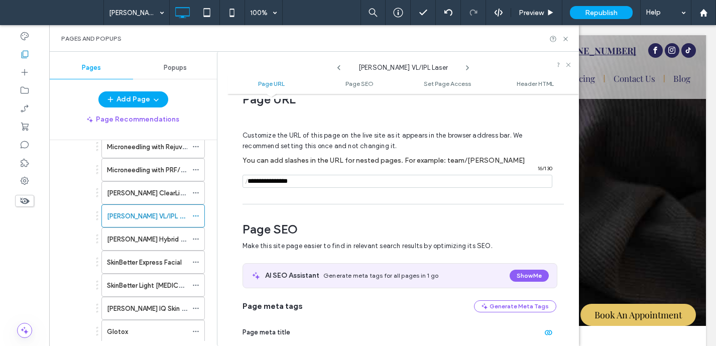
click at [326, 180] on input "notEmpty" at bounding box center [398, 181] width 310 height 13
type input "**********"
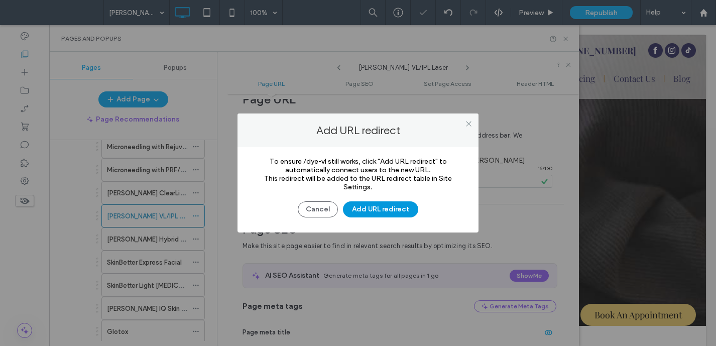
click at [383, 212] on button "Add URL redirect" at bounding box center [380, 209] width 75 height 16
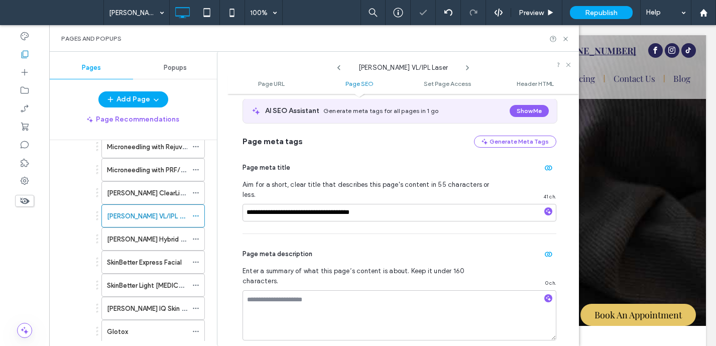
scroll to position [190, 0]
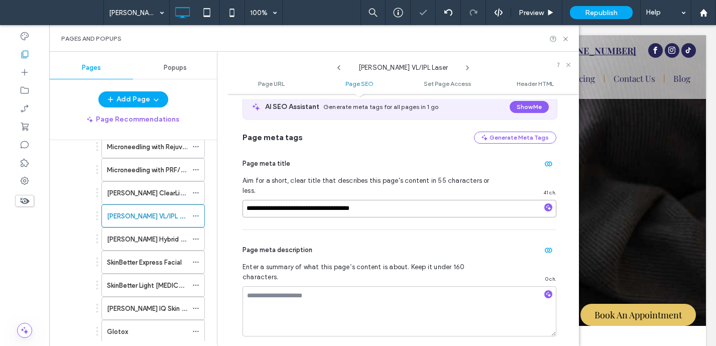
click at [378, 201] on input "**********" at bounding box center [400, 209] width 314 height 18
type input "**********"
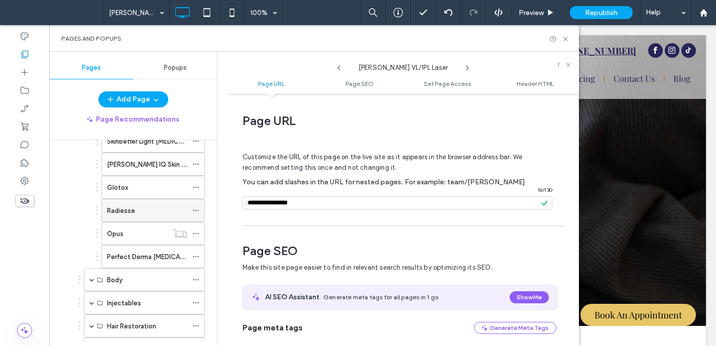
scroll to position [611, 0]
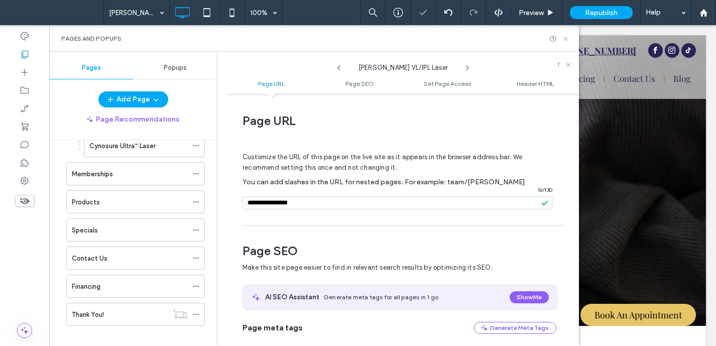
click at [565, 38] on icon at bounding box center [566, 39] width 8 height 8
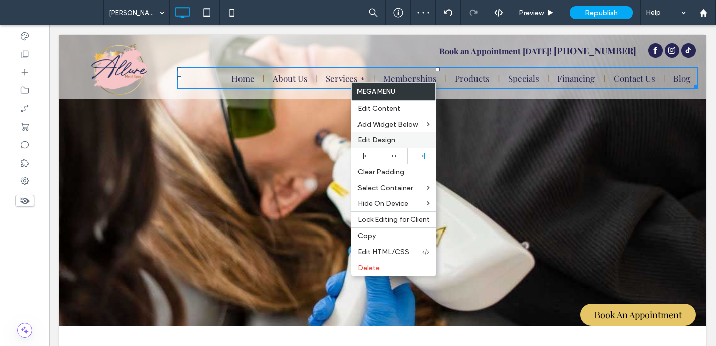
click at [386, 140] on span "Edit Design" at bounding box center [377, 140] width 38 height 9
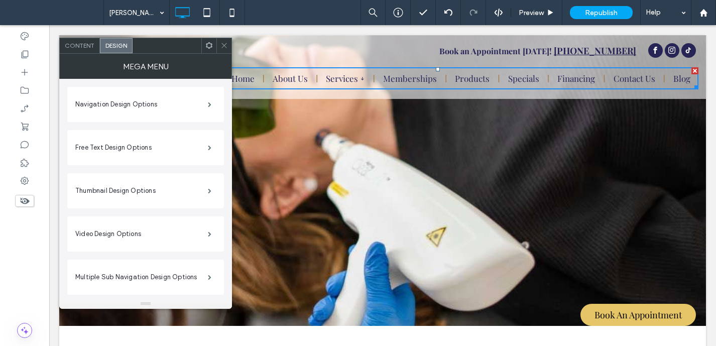
click at [222, 45] on icon at bounding box center [224, 46] width 8 height 8
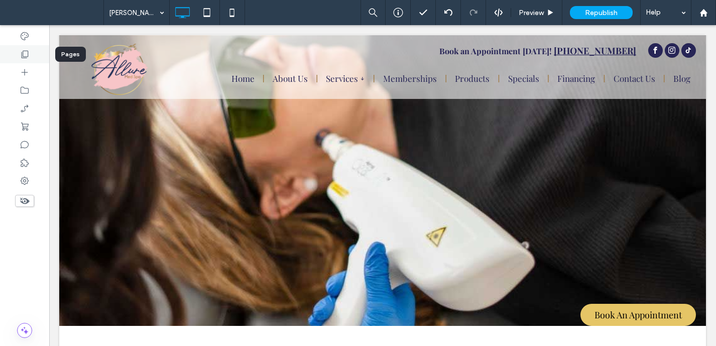
click at [22, 53] on icon at bounding box center [25, 54] width 10 height 10
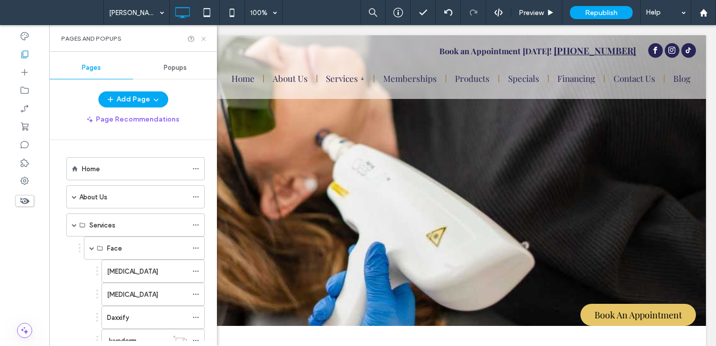
click at [203, 37] on icon at bounding box center [204, 39] width 8 height 8
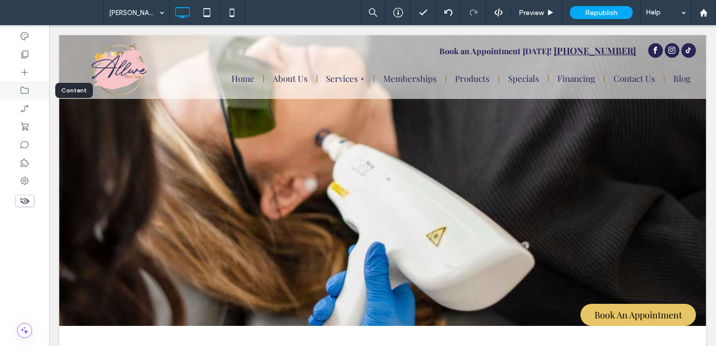
click at [24, 90] on icon at bounding box center [25, 90] width 10 height 10
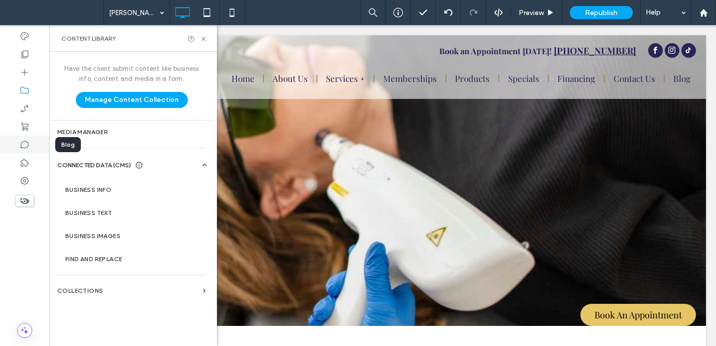
click at [32, 149] on div at bounding box center [24, 145] width 49 height 18
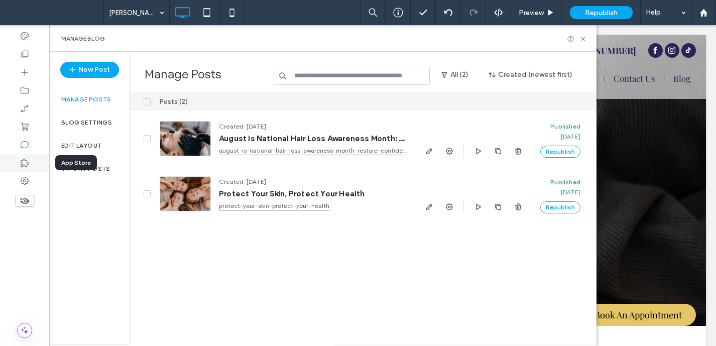
click at [30, 159] on div at bounding box center [24, 163] width 49 height 18
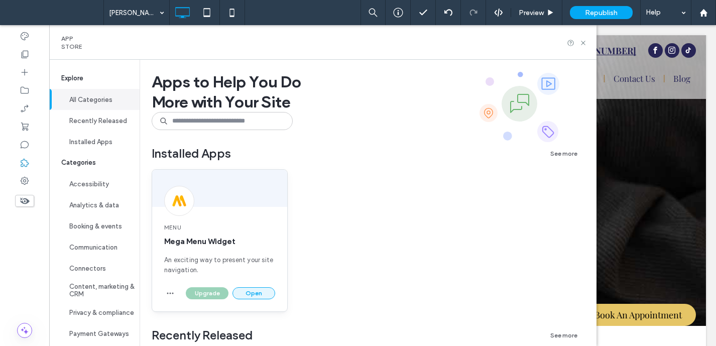
click at [245, 292] on button "Open" at bounding box center [254, 293] width 43 height 12
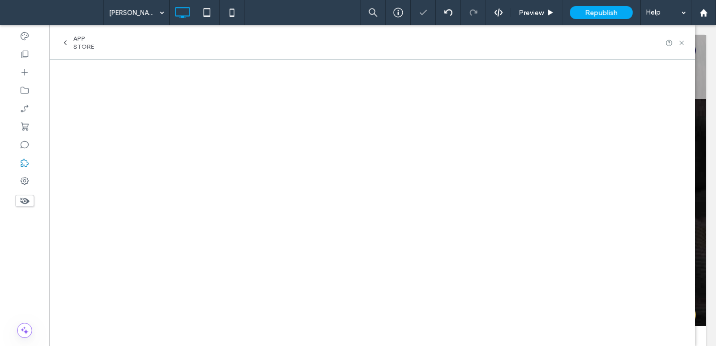
scroll to position [0, 0]
click at [681, 43] on icon at bounding box center [682, 43] width 8 height 8
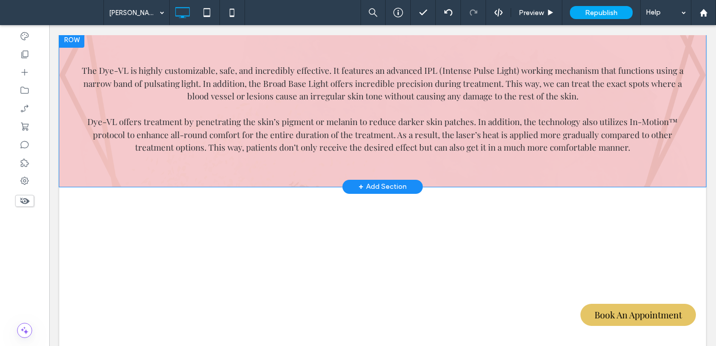
scroll to position [253, 0]
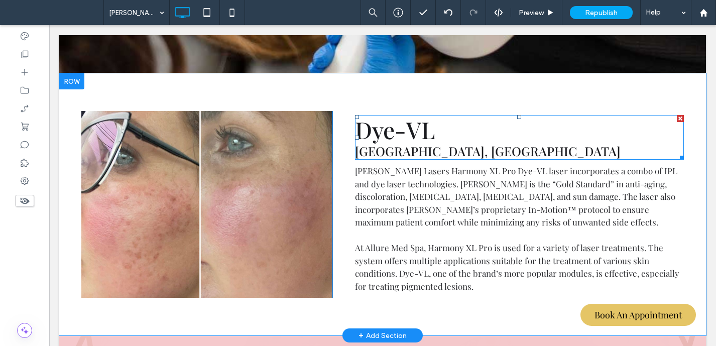
click at [443, 127] on h1 "Dye-VL" at bounding box center [519, 130] width 329 height 28
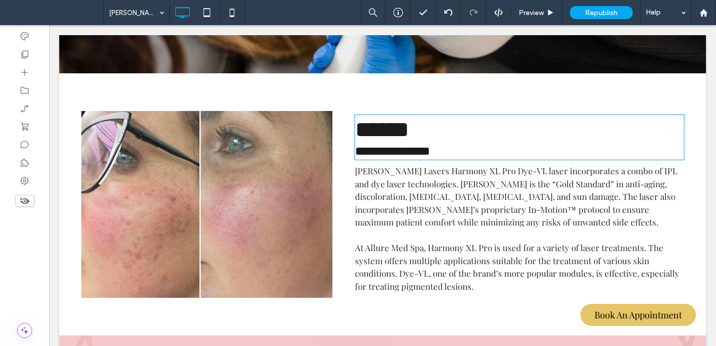
type input "**********"
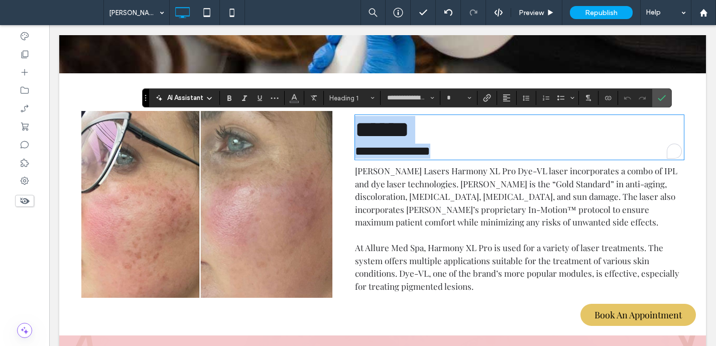
click at [437, 131] on h1 "******" at bounding box center [519, 130] width 329 height 28
type input "**"
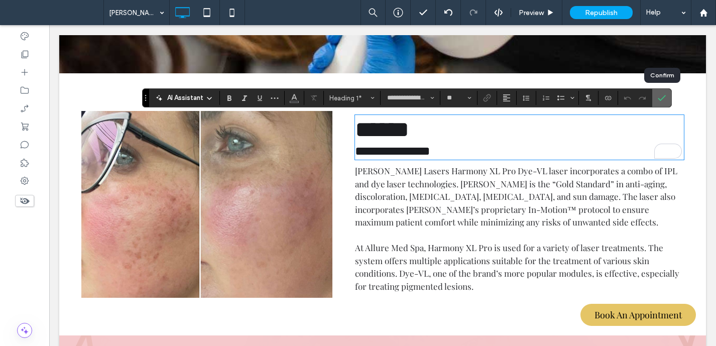
click at [659, 99] on icon "Confirm" at bounding box center [662, 98] width 8 height 8
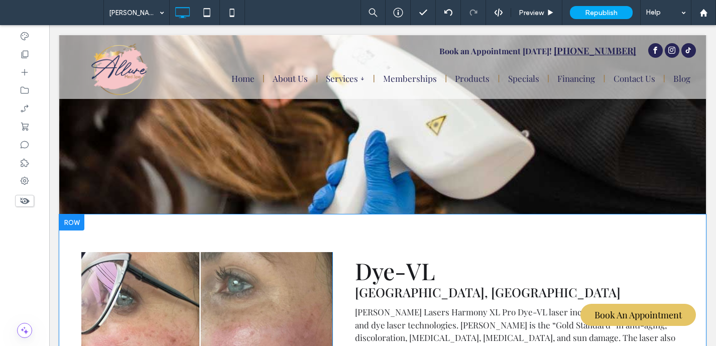
scroll to position [0, 0]
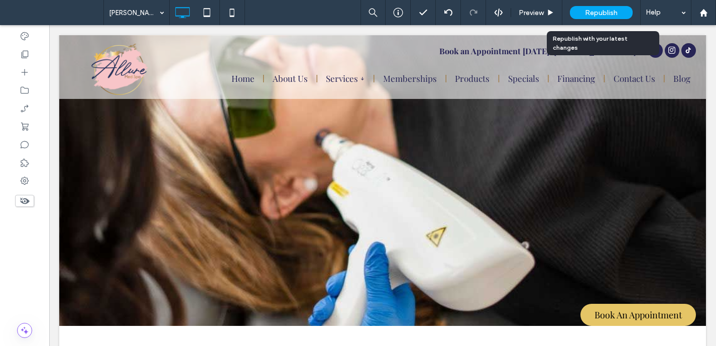
click at [608, 14] on span "Republish" at bounding box center [601, 13] width 33 height 9
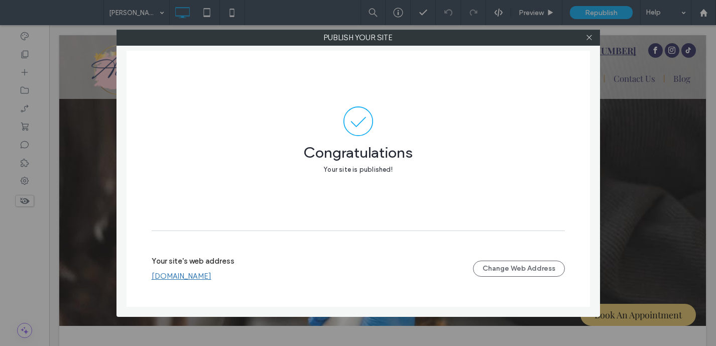
drag, startPoint x: 589, startPoint y: 38, endPoint x: 545, endPoint y: 40, distance: 43.7
click at [588, 38] on icon at bounding box center [590, 38] width 8 height 8
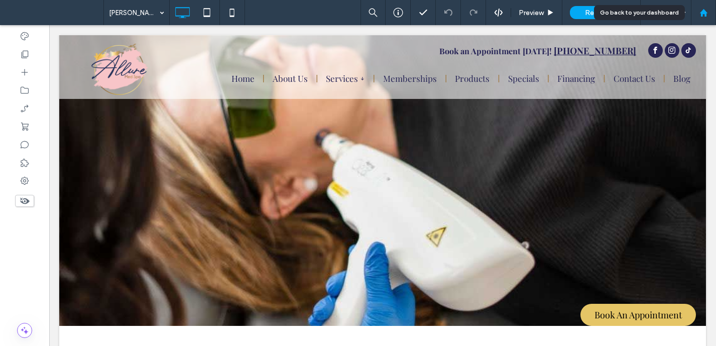
click at [704, 9] on use at bounding box center [704, 13] width 8 height 8
